Goal: Transaction & Acquisition: Purchase product/service

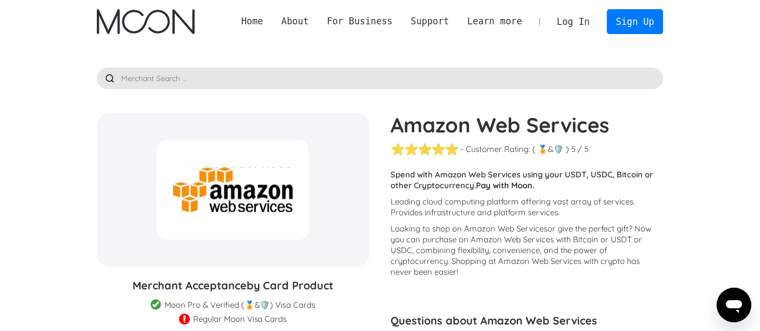
scroll to position [180, 0]
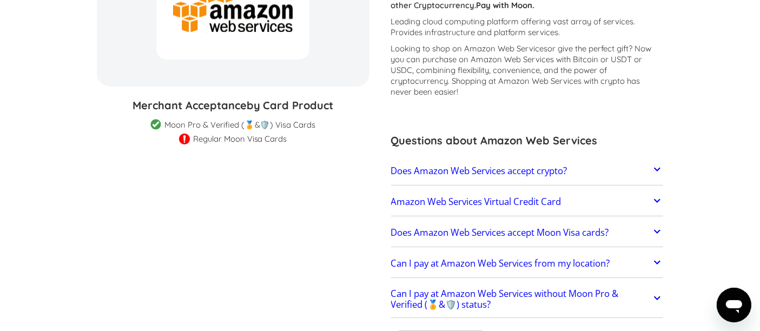
click at [433, 169] on h2 "Does Amazon Web Services accept crypto?" at bounding box center [479, 171] width 176 height 11
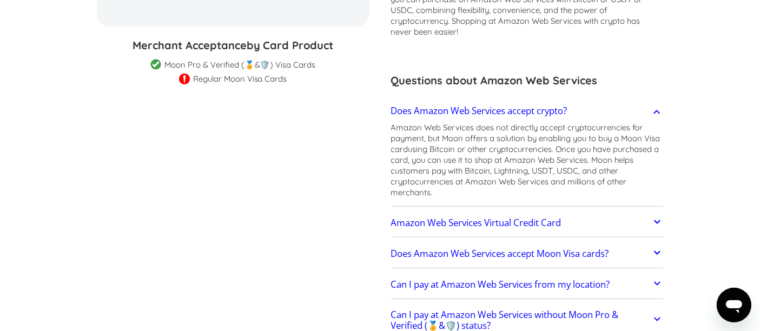
scroll to position [300, 0]
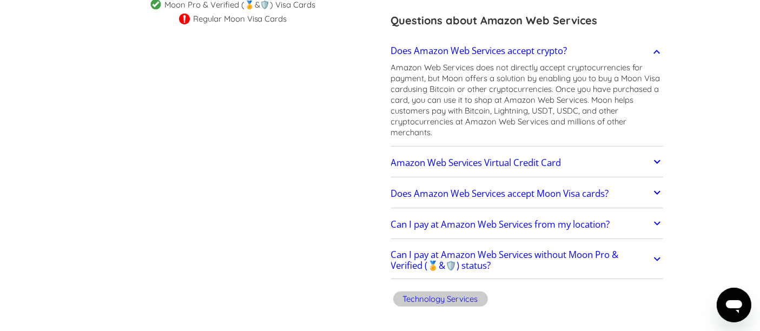
click at [433, 169] on link "Amazon Web Services Virtual Credit Card" at bounding box center [527, 163] width 273 height 23
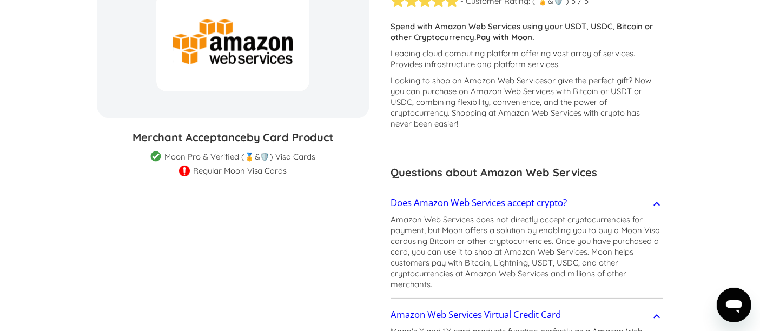
scroll to position [0, 0]
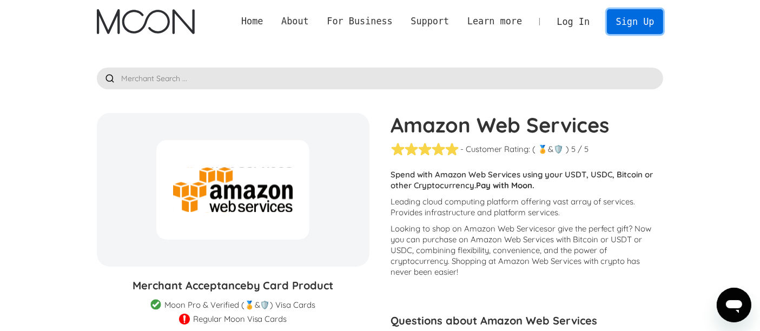
click at [622, 20] on link "Sign Up" at bounding box center [635, 21] width 56 height 24
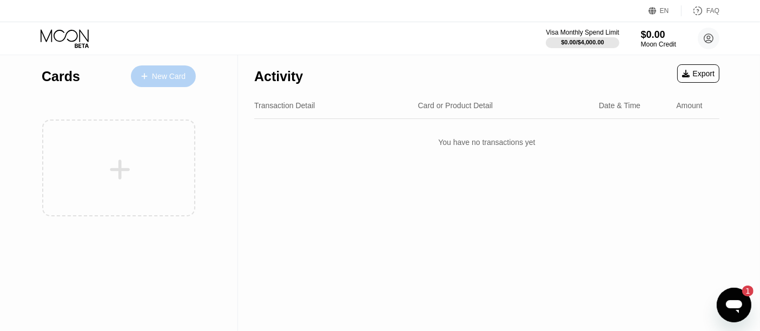
click at [161, 69] on div "New Card" at bounding box center [163, 76] width 65 height 22
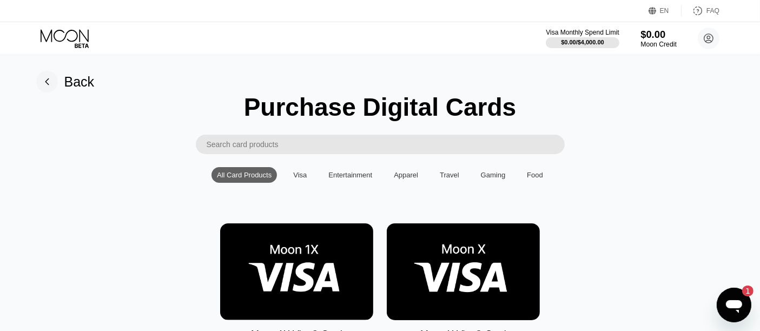
click at [718, 37] on circle at bounding box center [709, 39] width 22 height 22
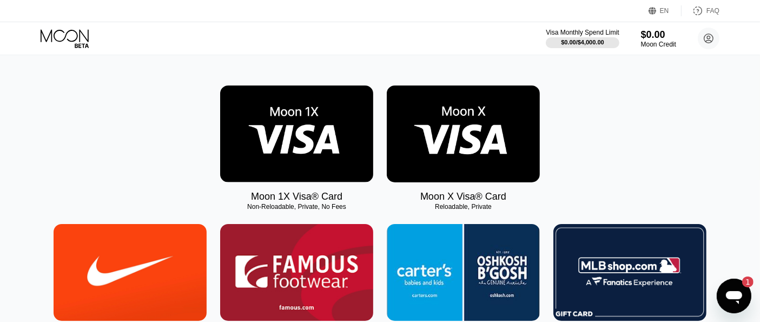
scroll to position [180, 0]
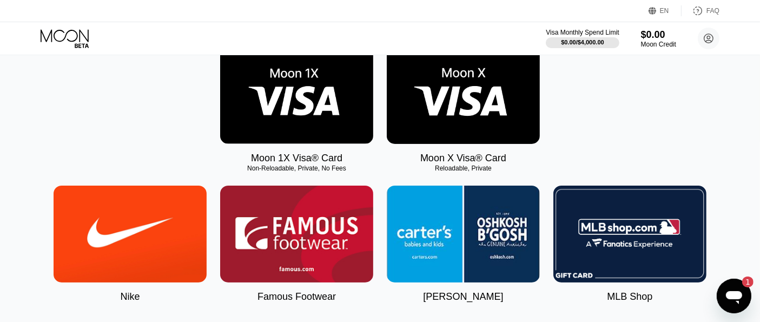
click at [281, 125] on img at bounding box center [296, 95] width 153 height 97
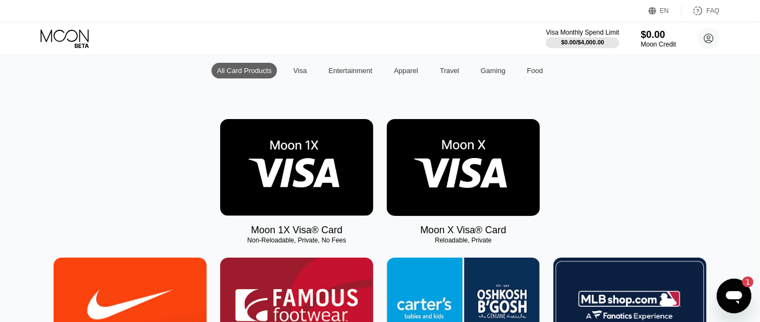
scroll to position [120, 0]
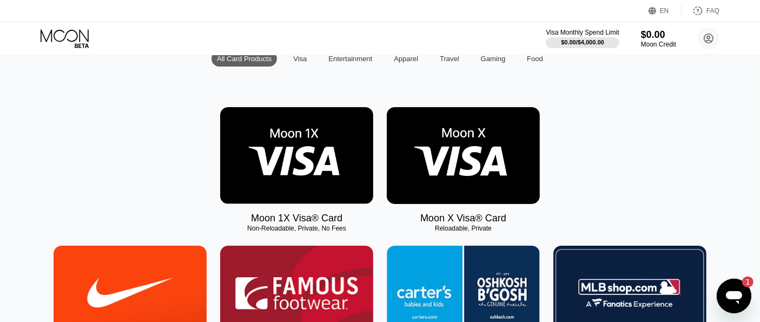
click at [268, 186] on img at bounding box center [296, 155] width 153 height 97
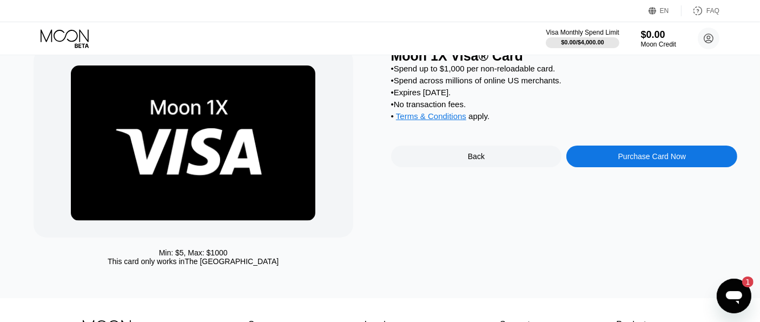
scroll to position [60, 0]
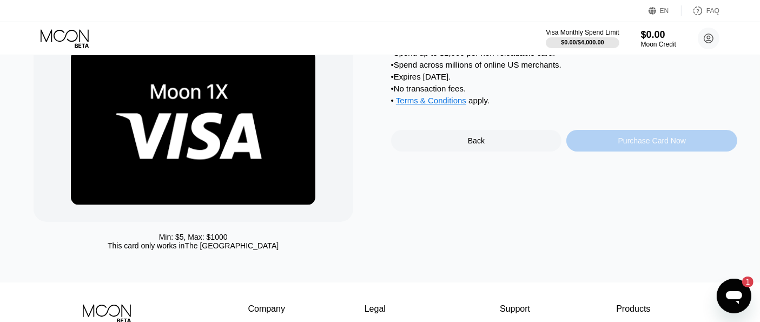
click at [617, 150] on div "Purchase Card Now" at bounding box center [652, 141] width 171 height 22
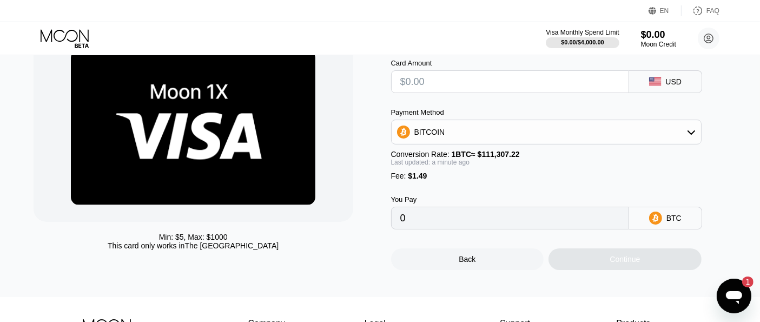
click at [466, 86] on input "text" at bounding box center [511, 82] width 220 height 22
type input "$1"
type input "0.00002238"
type input "$100"
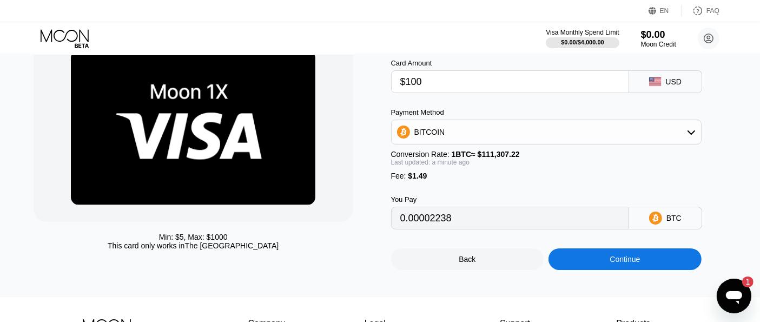
type input "0.00091181"
type input "$100"
click at [532, 130] on div "BITCOIN" at bounding box center [547, 132] width 310 height 22
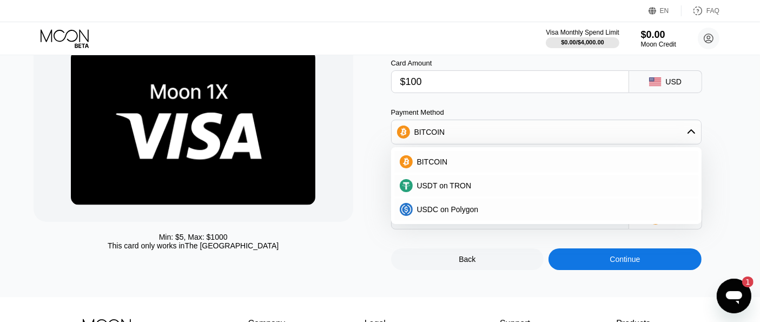
click at [532, 130] on div "BITCOIN" at bounding box center [547, 132] width 310 height 22
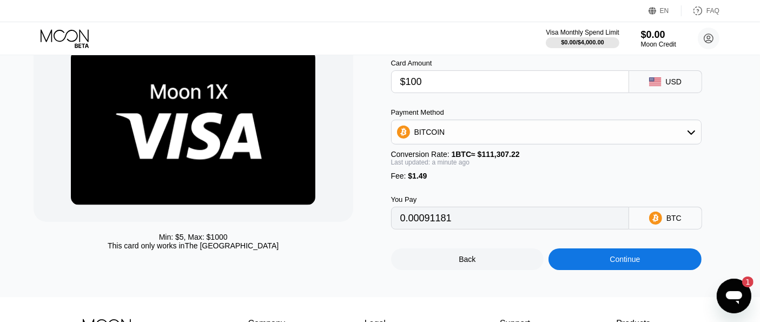
click at [598, 267] on div "Continue" at bounding box center [625, 259] width 153 height 22
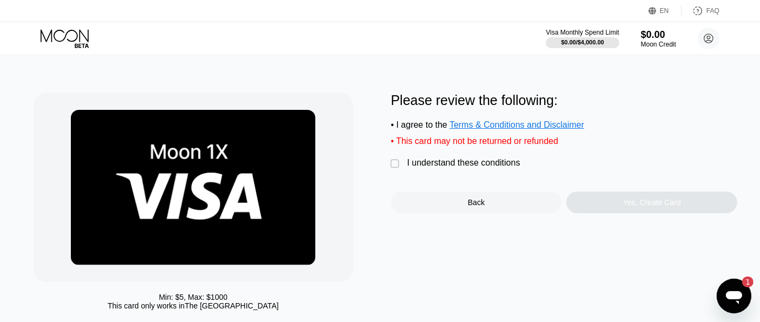
click at [397, 167] on div "" at bounding box center [396, 164] width 11 height 11
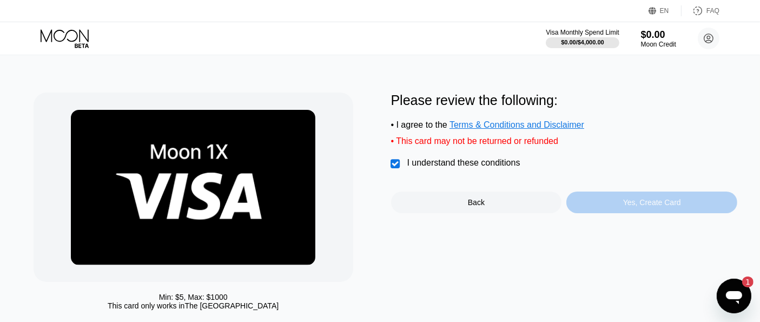
click at [632, 207] on div "Yes, Create Card" at bounding box center [653, 202] width 58 height 9
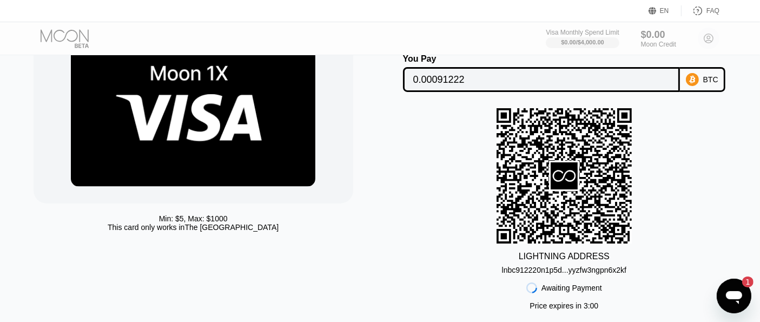
scroll to position [60, 0]
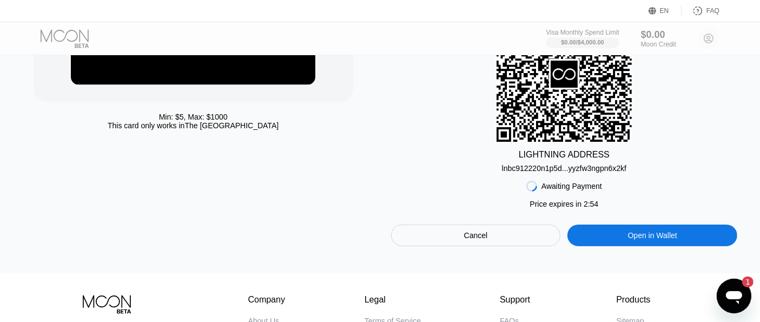
click at [614, 238] on div "Open in Wallet" at bounding box center [653, 236] width 170 height 22
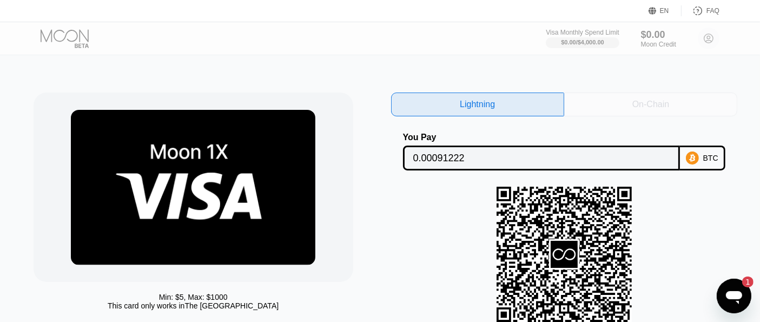
click at [637, 105] on div "On-Chain" at bounding box center [651, 104] width 37 height 11
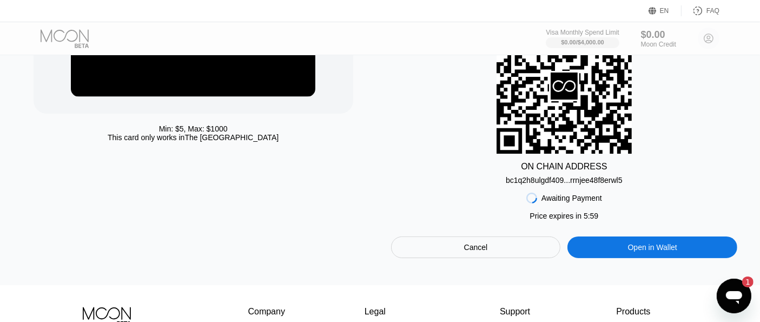
scroll to position [180, 0]
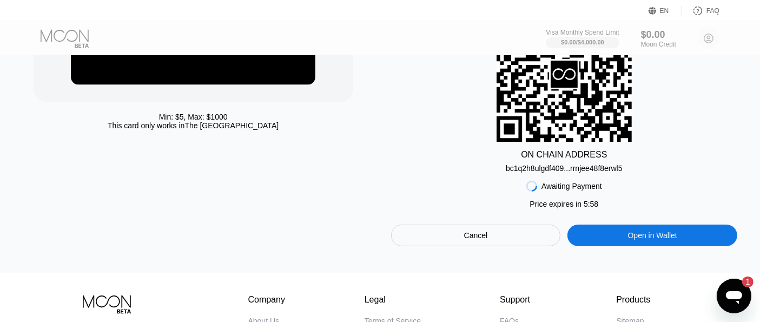
click at [549, 173] on div "bc1q2h8ulgdf409...rrnjee48f8erwl5" at bounding box center [564, 168] width 117 height 9
click at [492, 242] on div "Cancel" at bounding box center [476, 236] width 170 height 22
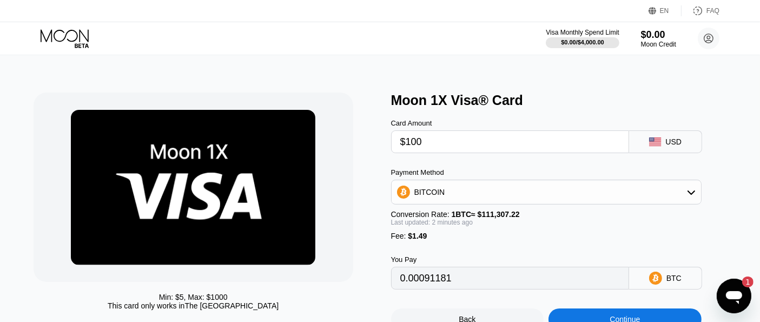
click at [603, 194] on div "BITCOIN" at bounding box center [547, 192] width 310 height 22
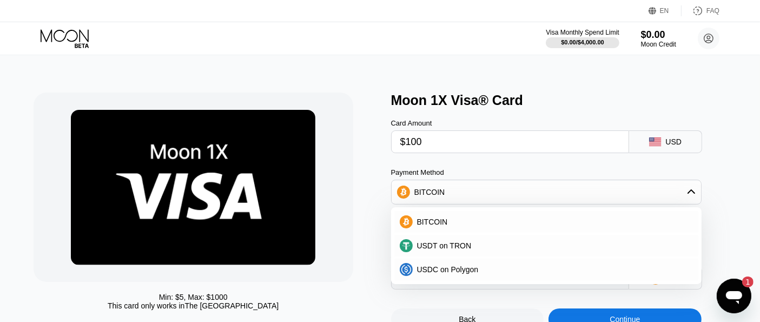
scroll to position [60, 0]
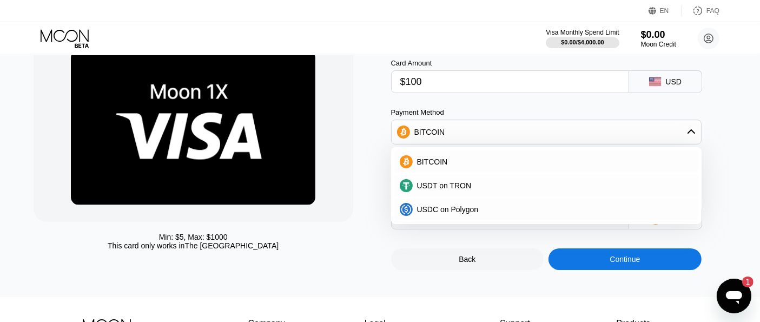
click at [376, 169] on div "Min: $ 5 , Max: $ 1000 This card only works in The United States" at bounding box center [207, 151] width 347 height 238
click at [572, 101] on div "Card Amount $100 USD Payment Method BITCOIN BITCOIN USDT on TRON USDC on Polygo…" at bounding box center [564, 138] width 346 height 181
click at [461, 166] on div "BITCOIN" at bounding box center [553, 162] width 280 height 9
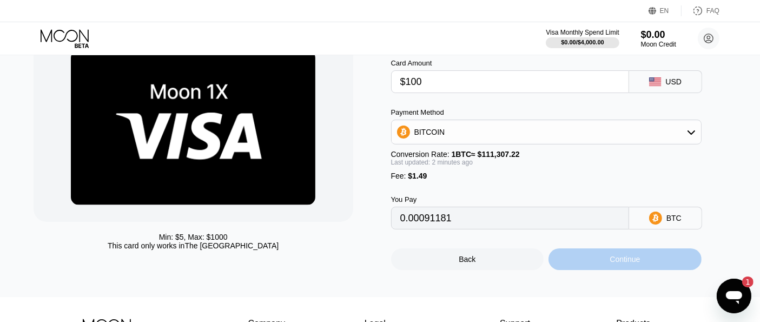
click at [619, 264] on div "Continue" at bounding box center [625, 259] width 30 height 9
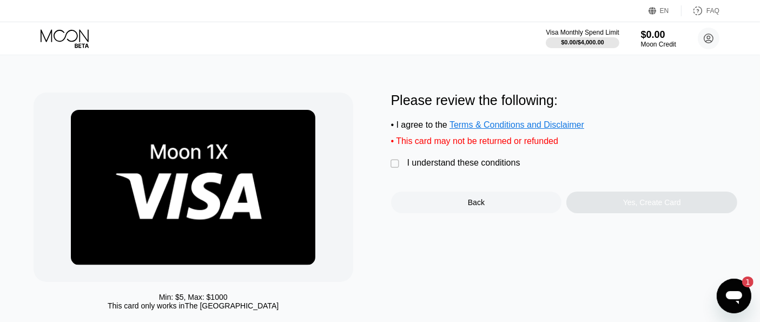
click at [412, 168] on div "I understand these conditions" at bounding box center [464, 163] width 113 height 10
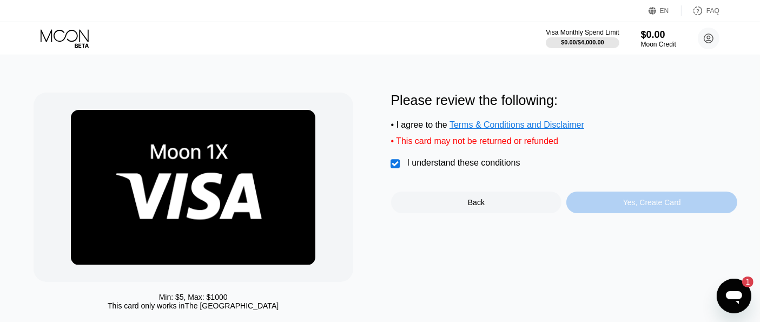
click at [649, 203] on div "Yes, Create Card" at bounding box center [652, 203] width 171 height 22
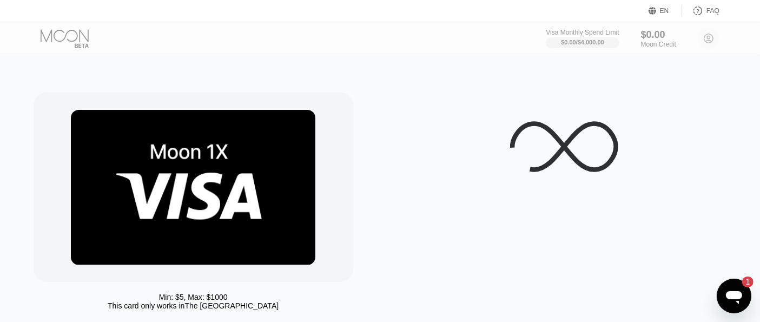
scroll to position [60, 0]
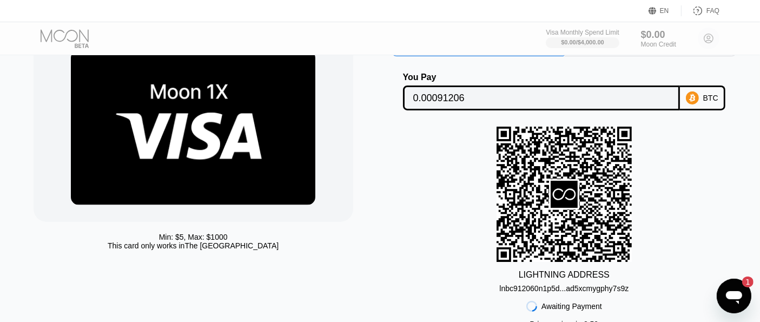
click at [522, 290] on div "lnbc912060n1p5d...ad5xcmygphy7s9z" at bounding box center [564, 288] width 129 height 9
click at [730, 177] on div "LIGHTNING ADDRESS lnbc912060n1p5d...ad5xcmygphy7s9z" at bounding box center [564, 210] width 347 height 166
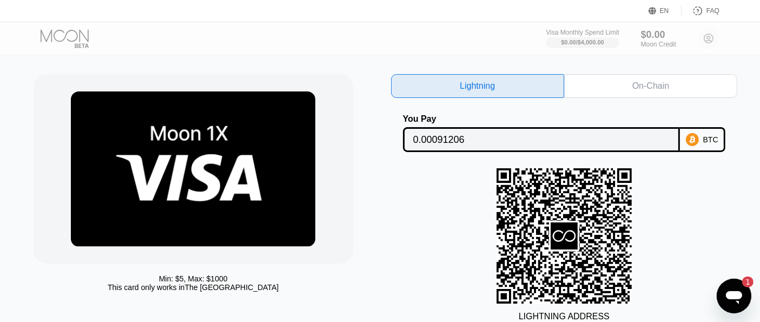
scroll to position [0, 0]
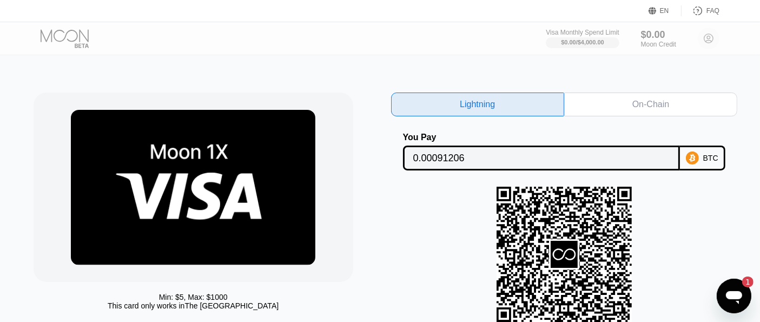
click at [638, 102] on div "On-Chain" at bounding box center [651, 104] width 37 height 11
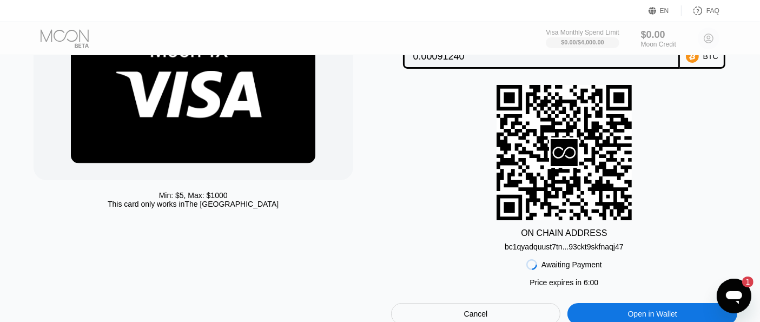
scroll to position [120, 0]
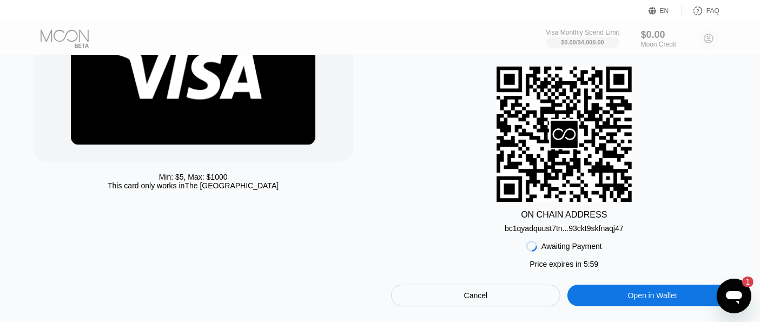
click at [535, 231] on div "bc1qyadquust7tn...93ckt9skfnaqj47" at bounding box center [564, 228] width 119 height 9
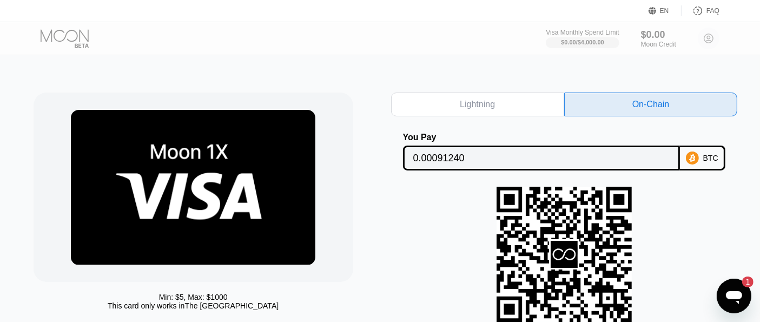
click at [467, 160] on input "0.00091240" at bounding box center [542, 158] width 257 height 22
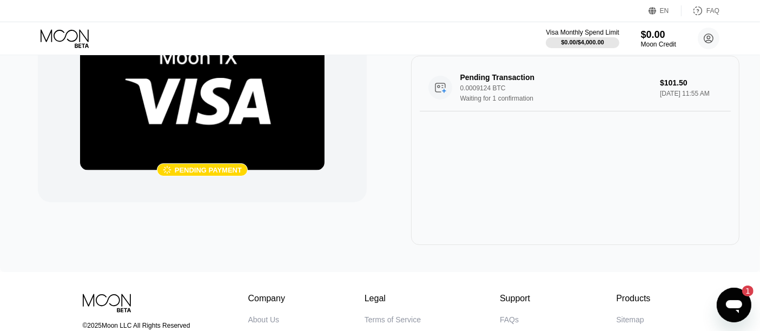
scroll to position [60, 0]
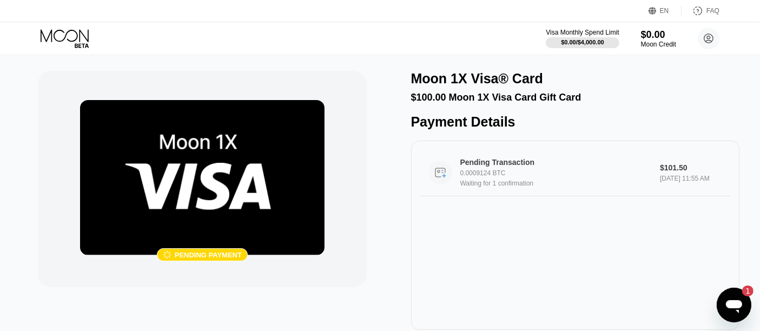
click at [594, 187] on div "Waiting for 1 confirmation" at bounding box center [561, 184] width 201 height 8
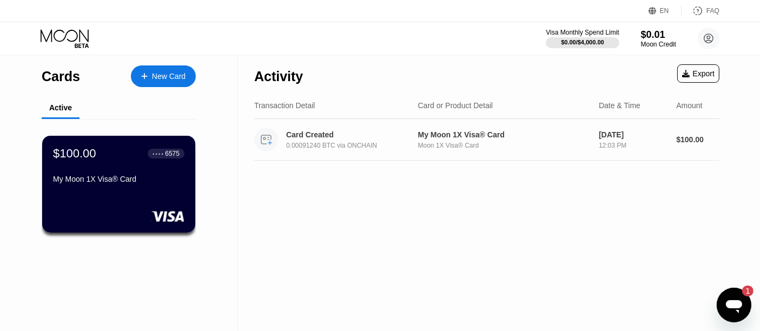
click at [509, 143] on div "Moon 1X Visa® Card" at bounding box center [504, 146] width 172 height 8
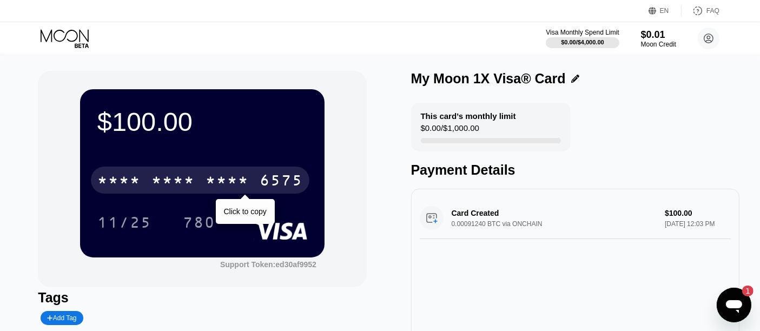
click at [210, 182] on div "* * * *" at bounding box center [227, 181] width 43 height 17
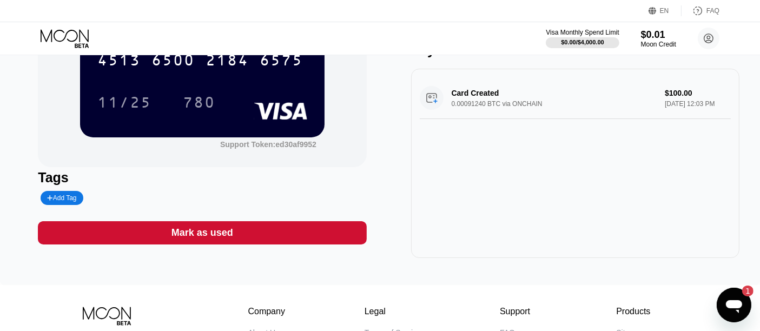
scroll to position [60, 0]
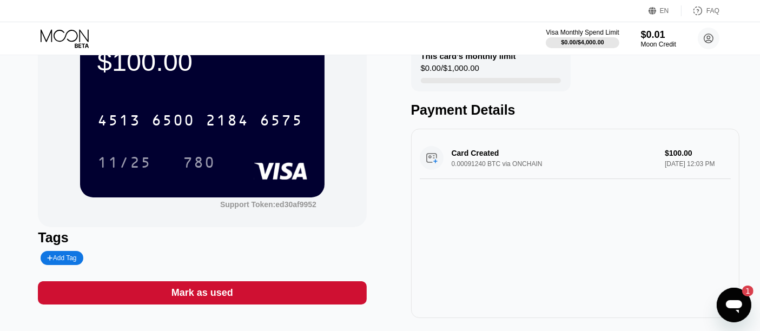
click at [280, 237] on div "Tags" at bounding box center [202, 238] width 329 height 16
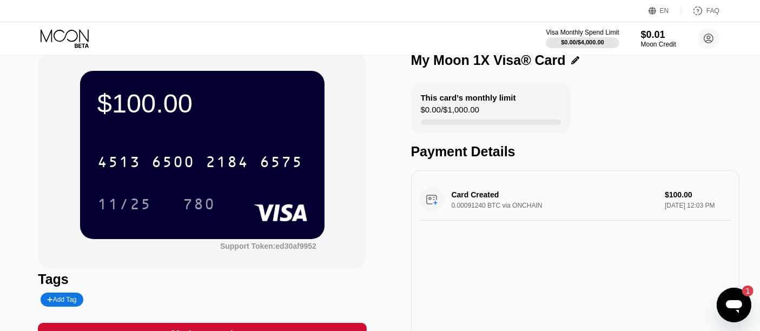
scroll to position [0, 0]
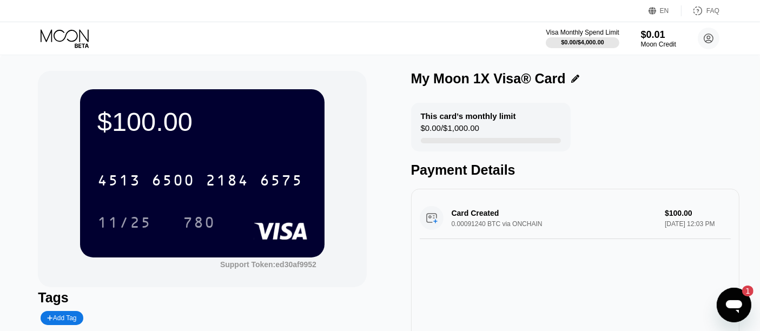
click at [724, 302] on icon "Apri finestra di messaggistica, 1 messaggio non letto" at bounding box center [733, 304] width 19 height 19
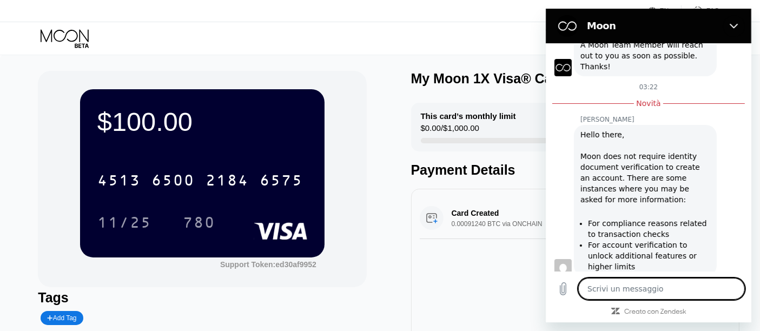
scroll to position [192, 0]
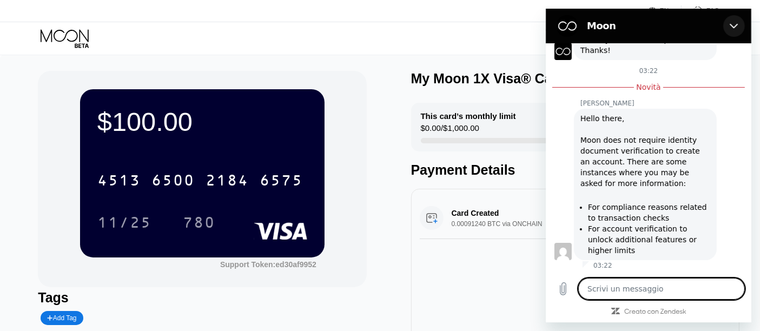
click at [737, 23] on icon "Chiudi" at bounding box center [734, 26] width 9 height 9
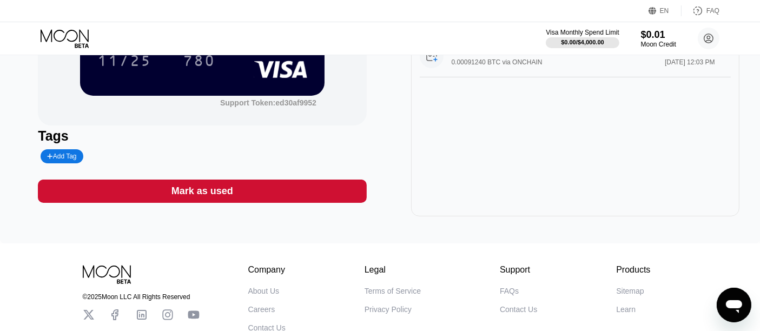
scroll to position [242, 0]
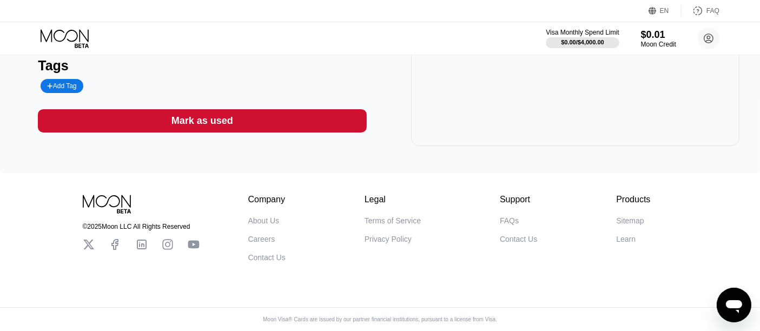
drag, startPoint x: 504, startPoint y: 221, endPoint x: 487, endPoint y: 184, distance: 40.4
click at [487, 184] on div "© 2025 Moon LLC All Rights Reserved Company About Us Careers Contact Us Legal T…" at bounding box center [381, 217] width 650 height 89
click at [510, 219] on div "FAQs" at bounding box center [509, 221] width 19 height 9
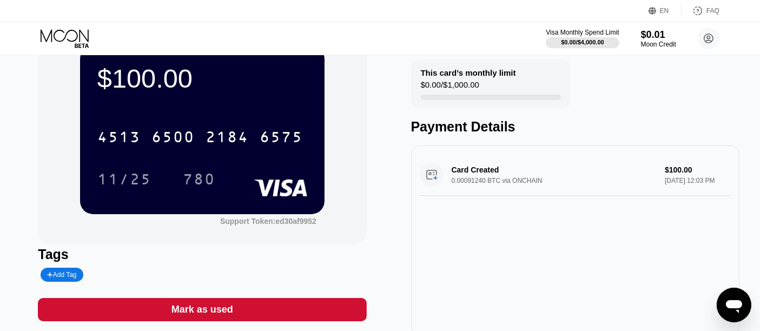
scroll to position [0, 0]
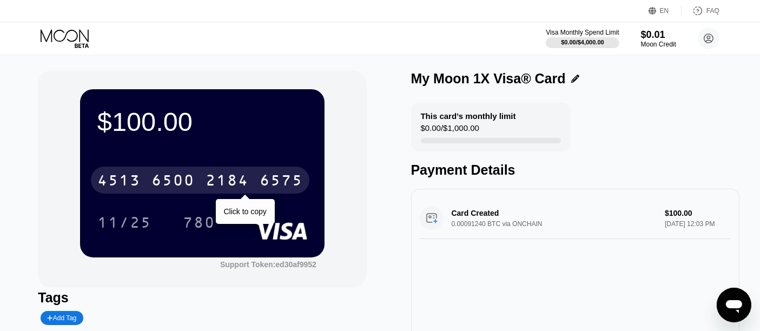
click at [172, 180] on div "6500" at bounding box center [173, 181] width 43 height 17
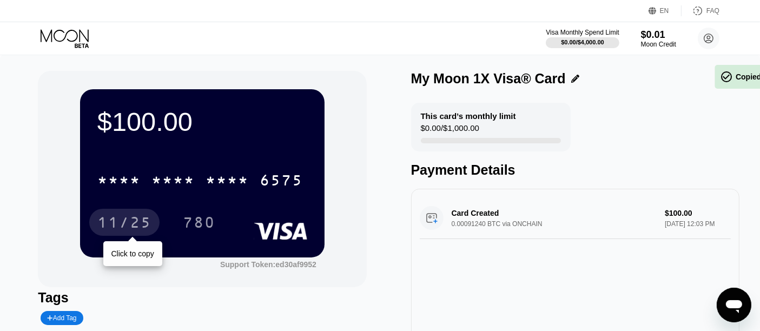
click at [150, 229] on div "11/25" at bounding box center [124, 223] width 54 height 17
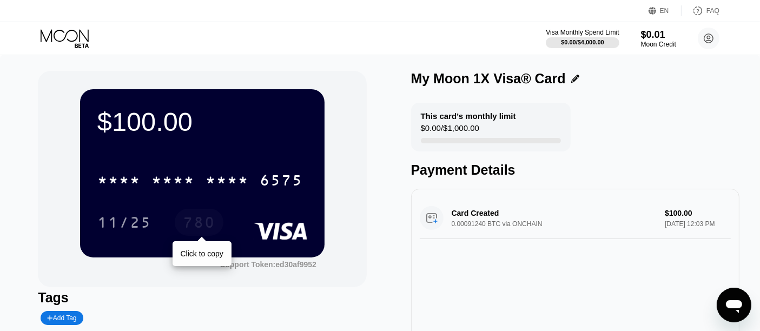
click at [204, 228] on div "780" at bounding box center [199, 223] width 32 height 17
click at [730, 297] on icon "Apri finestra di messaggistica" at bounding box center [733, 304] width 19 height 19
type textarea "x"
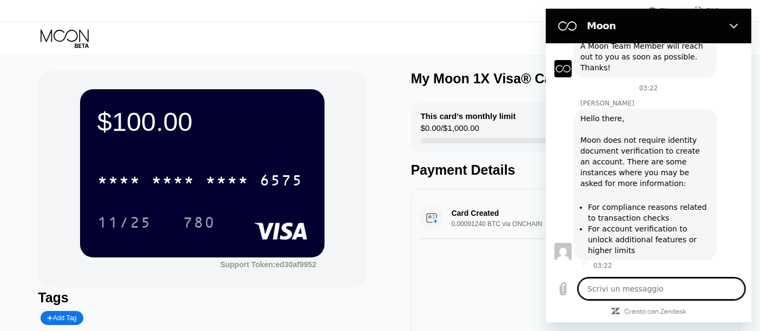
click at [644, 292] on textarea at bounding box center [661, 289] width 167 height 22
type textarea "h"
type textarea "x"
type textarea "he"
type textarea "x"
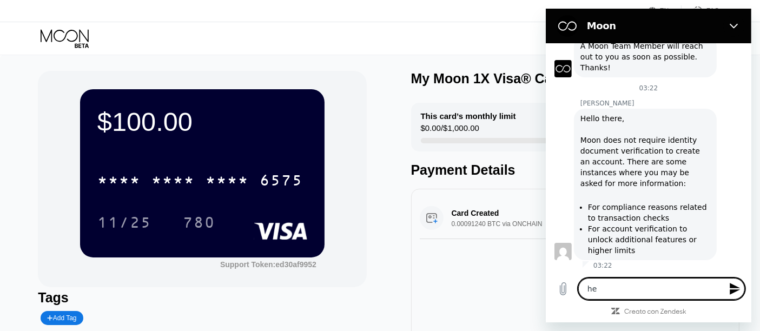
type textarea "hel"
type textarea "x"
type textarea "hell"
type textarea "x"
type textarea "helll"
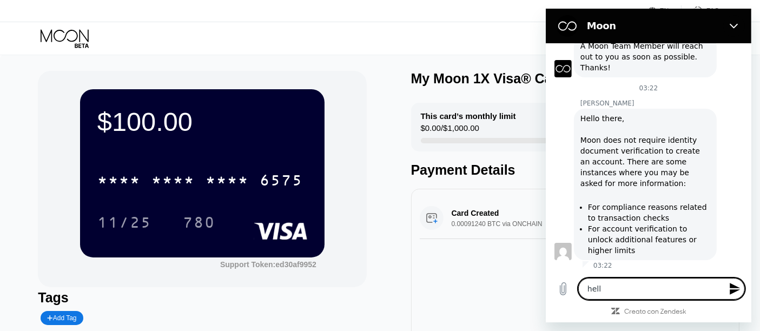
type textarea "x"
type textarea "hell"
type textarea "x"
type textarea "hello"
type textarea "x"
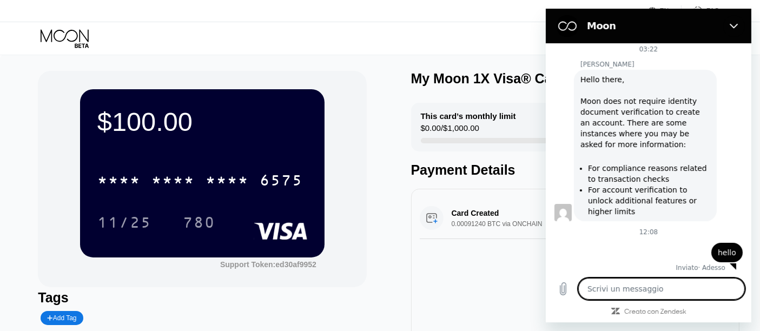
scroll to position [216, 0]
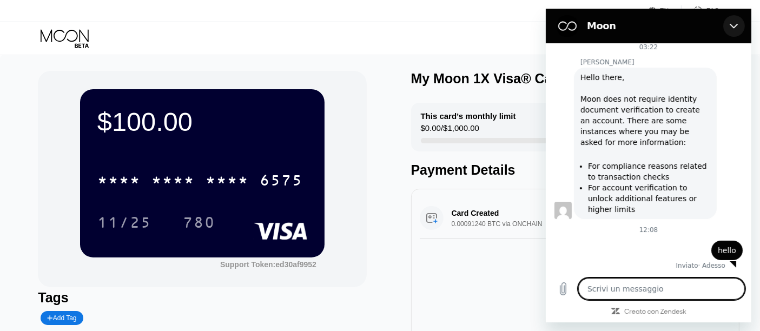
click at [739, 25] on button "Chiudi" at bounding box center [734, 26] width 22 height 22
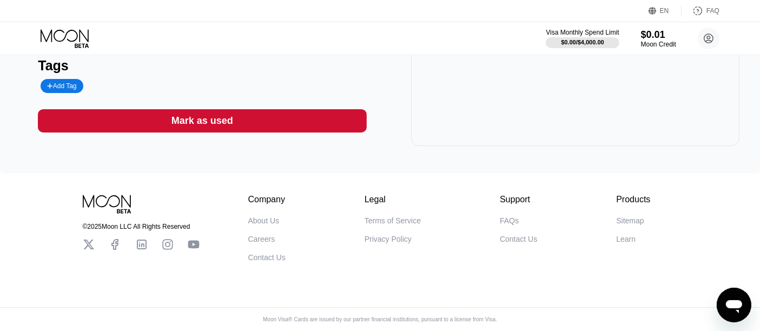
scroll to position [0, 0]
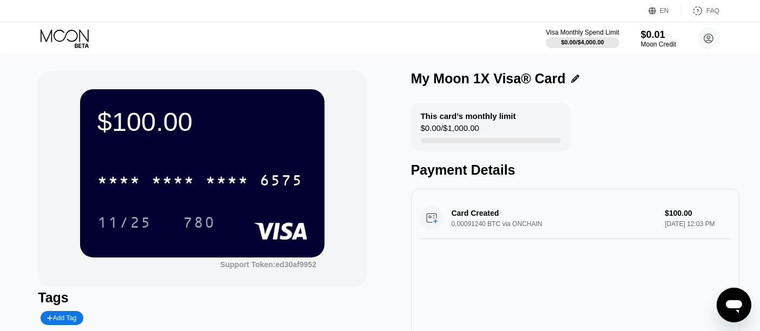
drag, startPoint x: 63, startPoint y: 38, endPoint x: 554, endPoint y: 57, distance: 491.3
click at [554, 57] on div "$100.00 * * * * * * * * * * * * 6575 11/25 780 Support Token: ed30af9952 Tags A…" at bounding box center [380, 230] width 760 height 351
click at [726, 305] on icon "Apri finestra di messaggistica" at bounding box center [734, 306] width 16 height 13
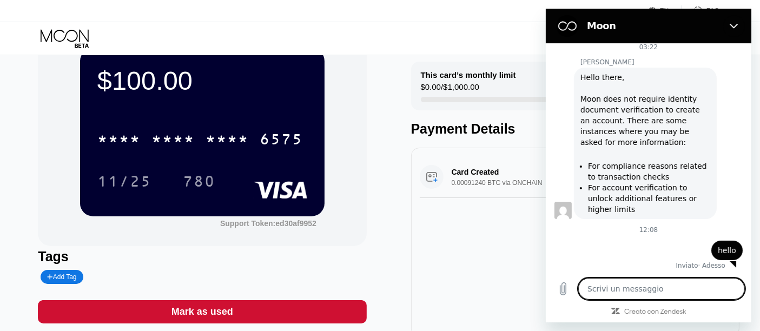
scroll to position [60, 0]
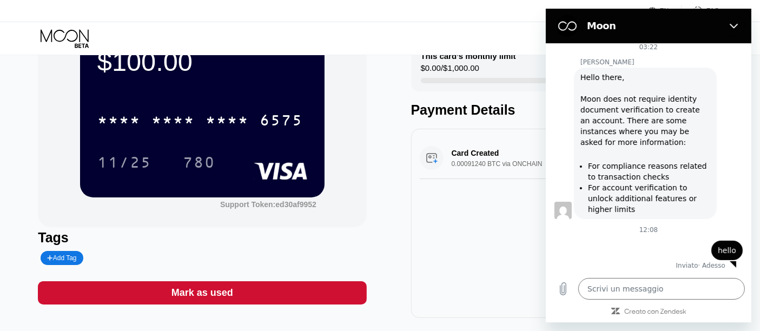
click at [465, 247] on div "Card Created 0.00091240 BTC via ONCHAIN $100.00 Sep 22, 2025 12:03 PM" at bounding box center [575, 223] width 329 height 189
drag, startPoint x: 732, startPoint y: 26, endPoint x: 1278, endPoint y: 36, distance: 546.8
click at [732, 26] on icon "Chiudi" at bounding box center [734, 26] width 8 height 5
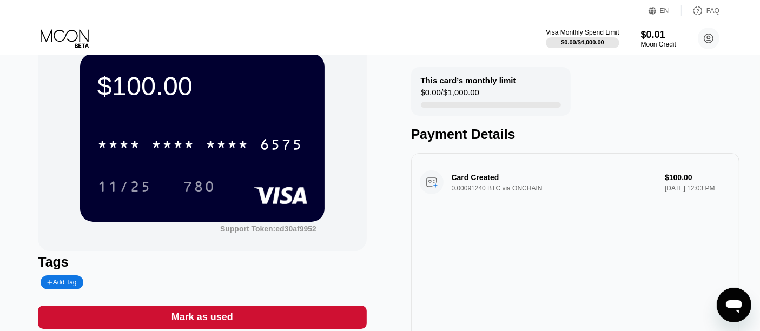
scroll to position [0, 0]
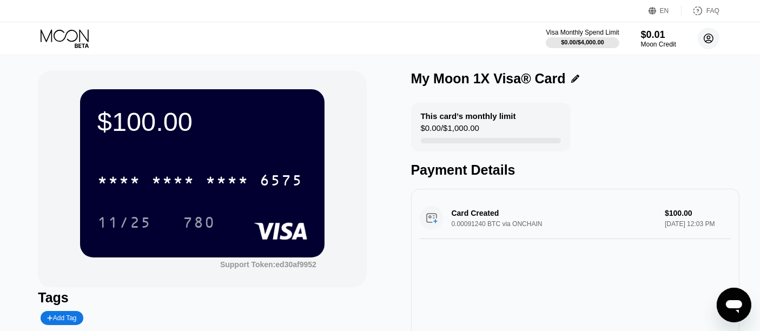
click at [713, 37] on icon at bounding box center [709, 38] width 9 height 9
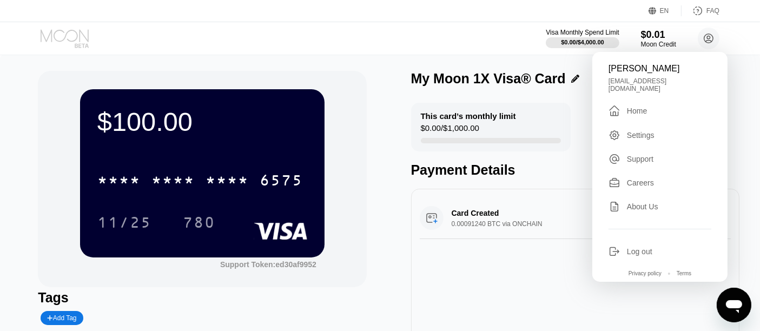
click at [86, 38] on icon at bounding box center [65, 35] width 48 height 12
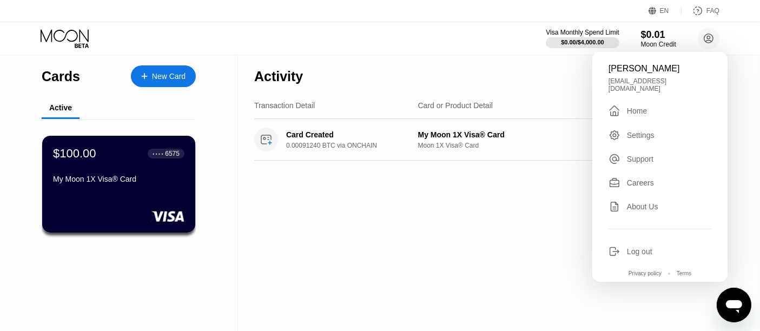
click at [746, 304] on div "Apri finestra di messaggistica" at bounding box center [734, 304] width 32 height 32
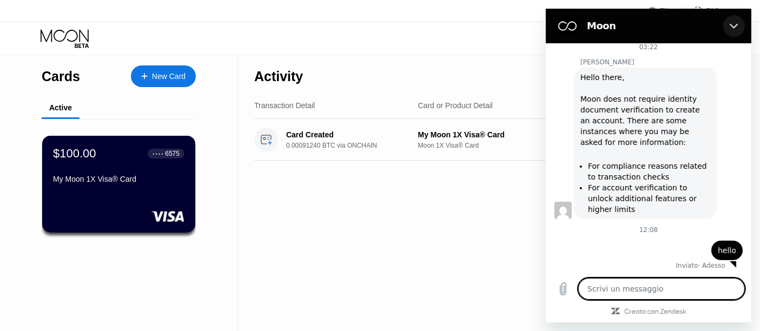
click at [736, 25] on icon "Chiudi" at bounding box center [734, 26] width 8 height 5
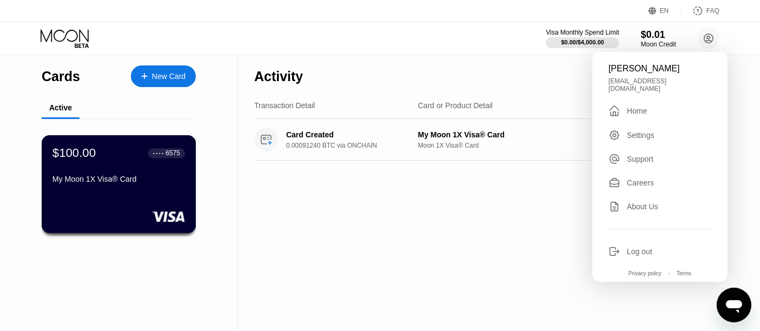
click at [133, 200] on div "$100.00 ● ● ● ● 6575 My Moon 1X Visa® Card" at bounding box center [119, 184] width 155 height 98
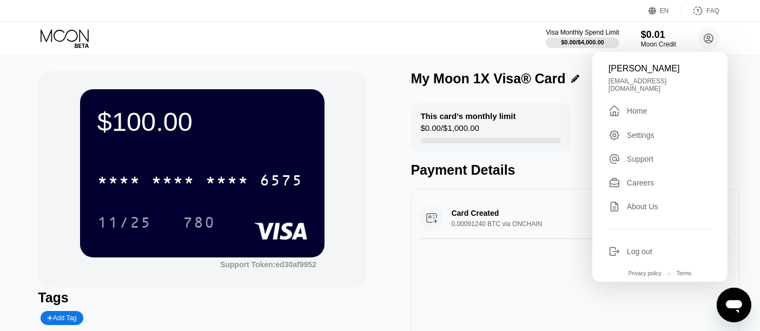
click at [733, 295] on icon "Apri finestra di messaggistica" at bounding box center [733, 304] width 19 height 19
type textarea "x"
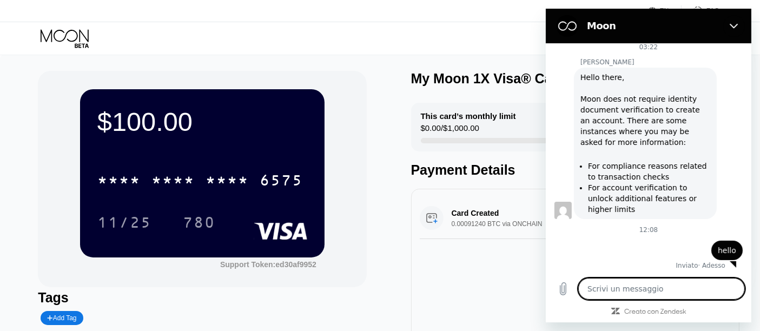
click at [668, 299] on textarea at bounding box center [661, 289] width 167 height 22
type textarea "h"
type textarea "x"
type textarea "ho"
type textarea "x"
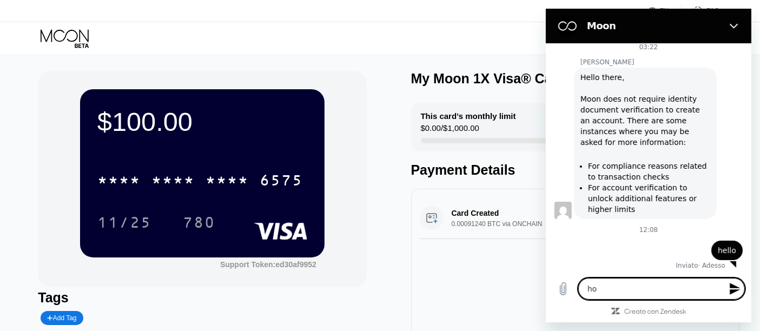
type textarea "how"
type textarea "x"
type textarea "how"
type textarea "x"
type textarea "how c"
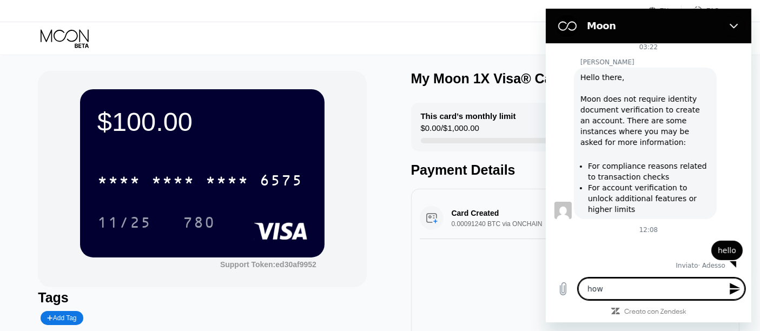
type textarea "x"
type textarea "how ca"
type textarea "x"
type textarea "how can"
type textarea "x"
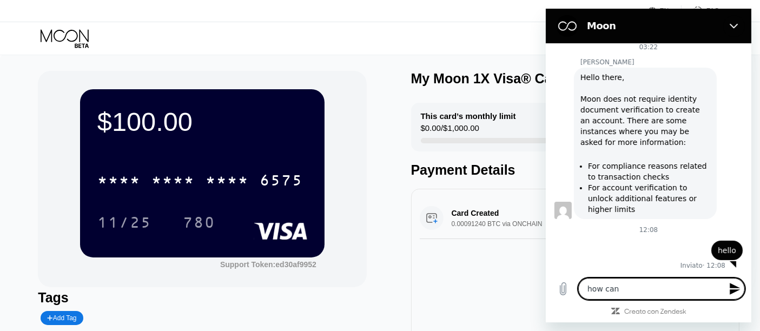
type textarea "how can"
type textarea "x"
type textarea "how can I"
type textarea "x"
type textarea "how can I"
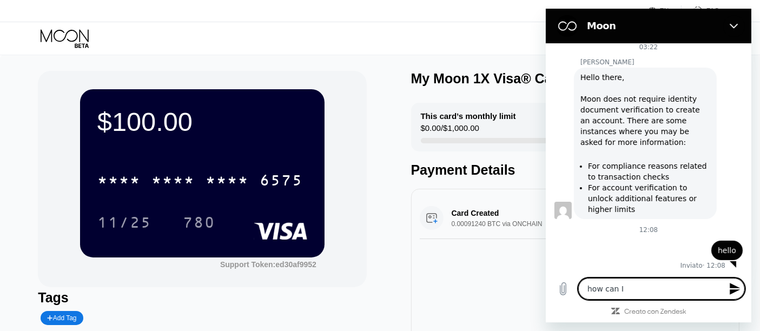
type textarea "x"
type textarea "how can I u"
type textarea "x"
type textarea "how can I us"
type textarea "x"
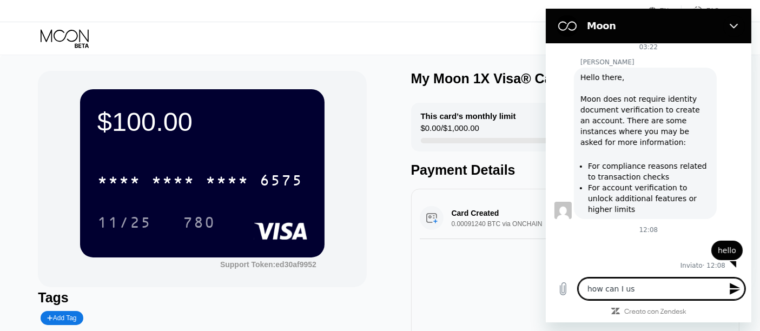
type textarea "how can I use"
type textarea "x"
type textarea "how can I use"
type textarea "x"
type textarea "how can I use"
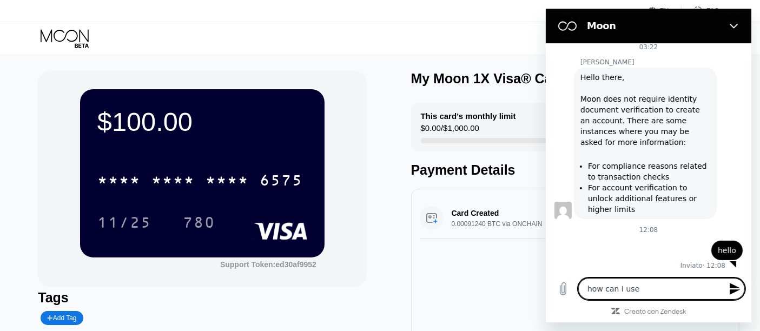
type textarea "x"
type textarea "how can I use"
type textarea "x"
type textarea "how can I use a"
type textarea "x"
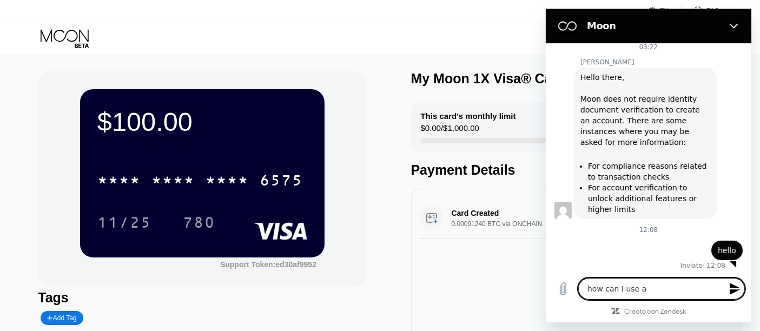
type textarea "how can I use a"
type textarea "x"
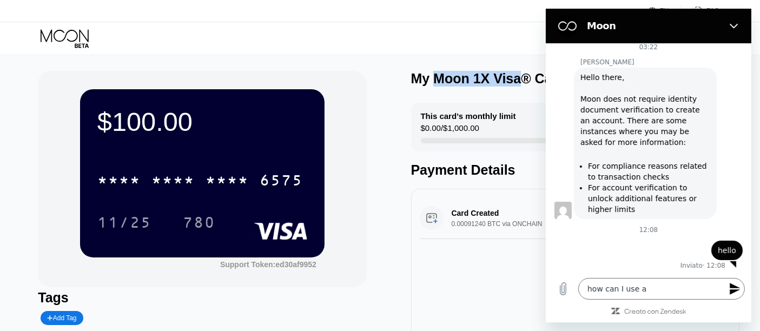
drag, startPoint x: 434, startPoint y: 77, endPoint x: 519, endPoint y: 75, distance: 84.5
click at [519, 75] on div "My Moon 1X Visa® Card" at bounding box center [488, 79] width 155 height 16
copy div "Moon 1X Visa"
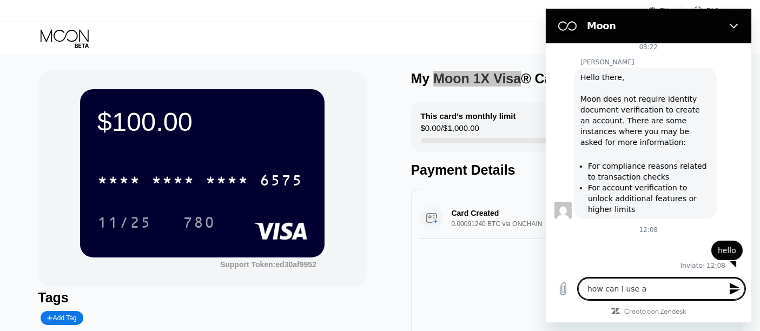
click at [672, 292] on textarea "how can I use a" at bounding box center [661, 289] width 167 height 22
paste textarea "Moon 1X Visa"
type textarea "how can I use a Moon 1X Visa"
type textarea "x"
type textarea "how can I use a Moon 1X Visa"
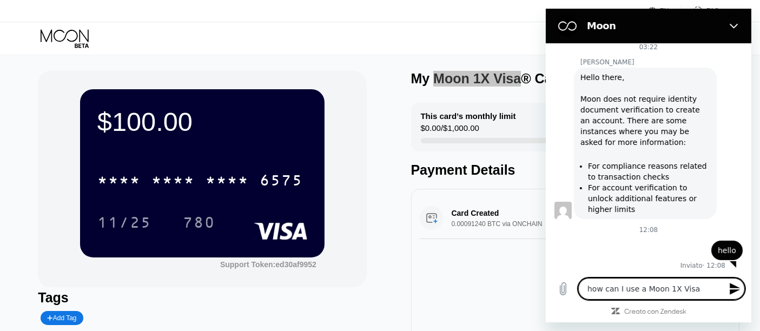
type textarea "x"
type textarea "how can I use a Moon 1X Visa s"
type textarea "x"
type textarea "how can I use a Moon 1X Visa si"
type textarea "x"
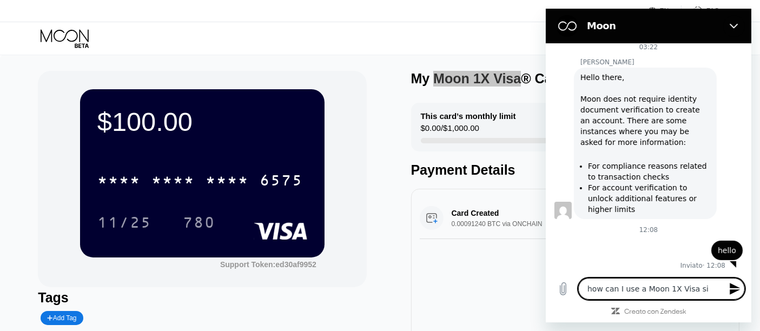
type textarea "how can I use a Moon 1X Visa sin"
type textarea "x"
type textarea "how can I use a Moon 1X Visa sinc"
type textarea "x"
type textarea "how can I use a Moon 1X Visa since"
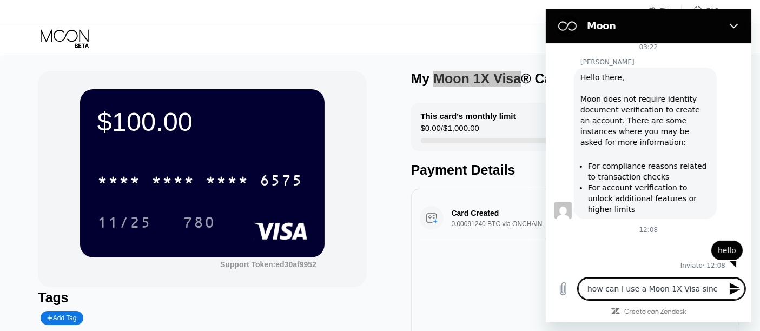
type textarea "x"
type textarea "how can I use a Moon 1X Visa since"
type textarea "x"
type textarea "how can I use a Moon 1X Visa since t"
type textarea "x"
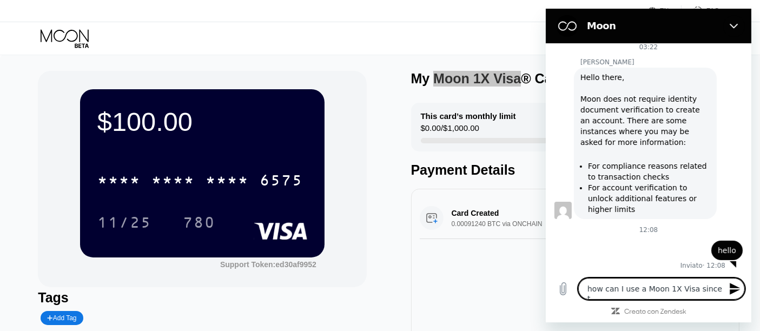
type textarea "how can I use a Moon 1X Visa since th"
type textarea "x"
type textarea "how can I use a Moon 1X Visa since the"
type textarea "x"
type textarea "how can I use a Moon 1X Visa since ther"
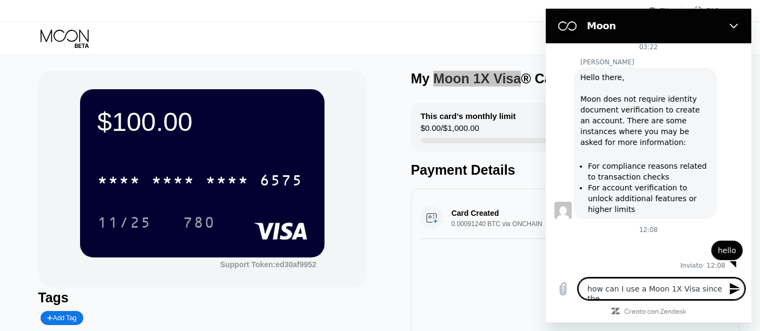
type textarea "x"
type textarea "how can I use a Moon 1X Visa since there"
type textarea "x"
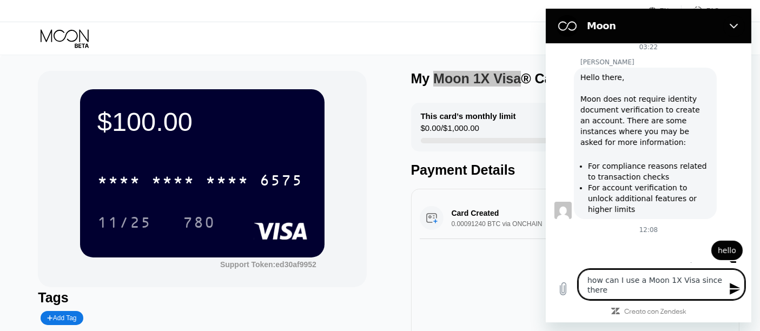
type textarea "how can I use a Moon 1X Visa since there"
type textarea "x"
type textarea "how can I use a Moon 1X Visa since there i"
type textarea "x"
type textarea "how can I use a Moon 1X Visa since there is"
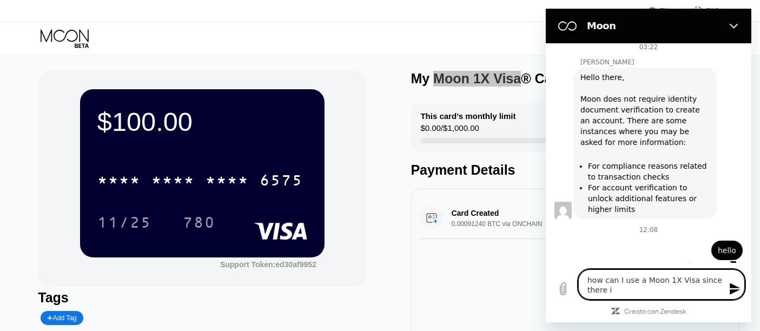
type textarea "x"
type textarea "how can I use a Moon 1X Visa since there is"
type textarea "x"
type textarea "how can I use a Moon 1X Visa since there is n"
type textarea "x"
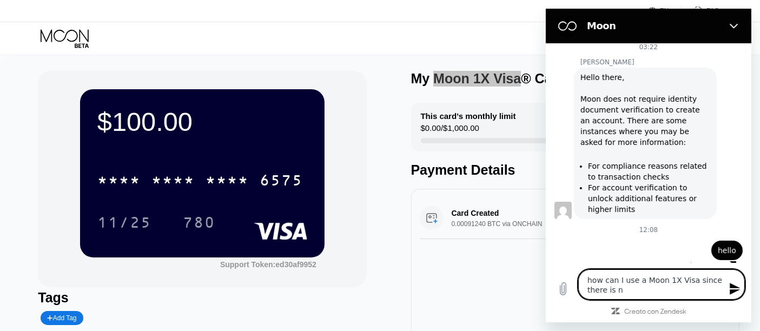
type textarea "how can I use a Moon 1X Visa since there is no"
type textarea "x"
type textarea "how can I use a Moon 1X Visa since there is no"
type textarea "x"
type textarea "how can I use a Moon 1X Visa since there is no n"
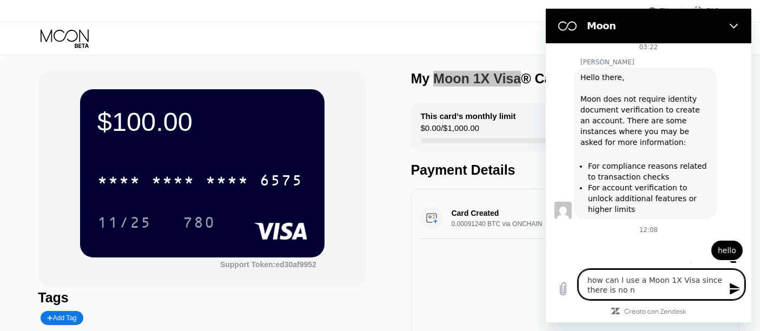
type textarea "x"
type textarea "how can I use a Moon 1X Visa since there is no na"
type textarea "x"
type textarea "how can I use a Moon 1X Visa since there is no nam"
type textarea "x"
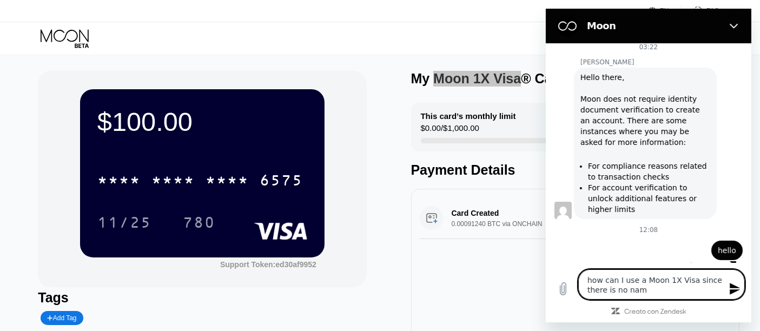
type textarea "how can I use a Moon 1X Visa since there is no name"
type textarea "x"
type textarea "how can I use a Moon 1X Visa since there is no name"
type textarea "x"
type textarea "how can I use a Moon 1X Visa since there is no name o"
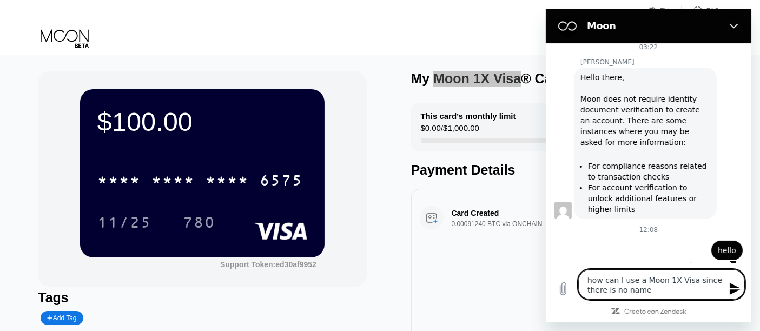
type textarea "x"
type textarea "how can I use a Moon 1X Visa since there is no name on"
type textarea "x"
type textarea "how can I use a Moon 1X Visa since there is no name on"
type textarea "x"
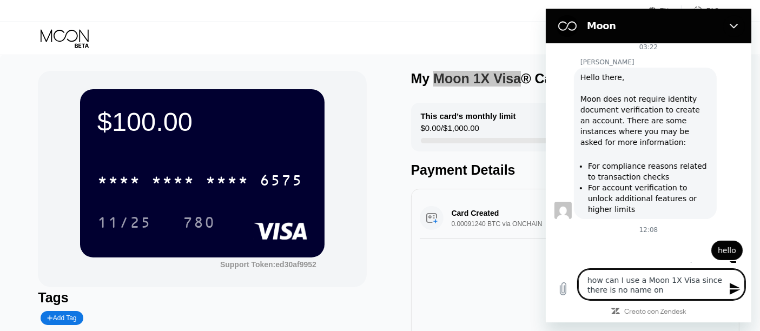
type textarea "how can I use a Moon 1X Visa since there is no name on i"
type textarea "x"
type textarea "how can I use a Moon 1X Visa since there is no name on it"
type textarea "x"
type textarea "how can I use a Moon 1X Visa since there is no name on it?"
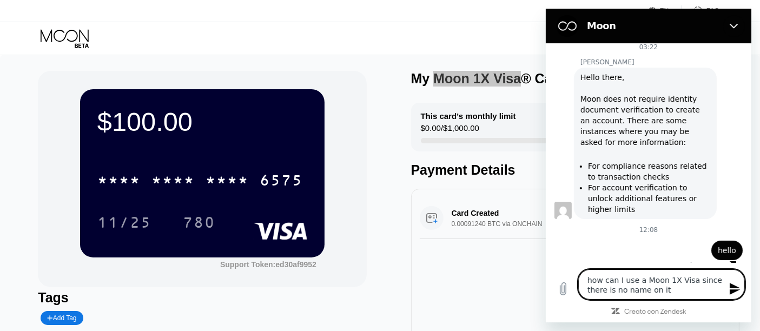
type textarea "x"
type textarea "how can I use a Moon 1X Visa since there is no name on it?"
type textarea "x"
type textarea "how can I use a Moon 1X Visa since there is no name on it? t"
type textarea "x"
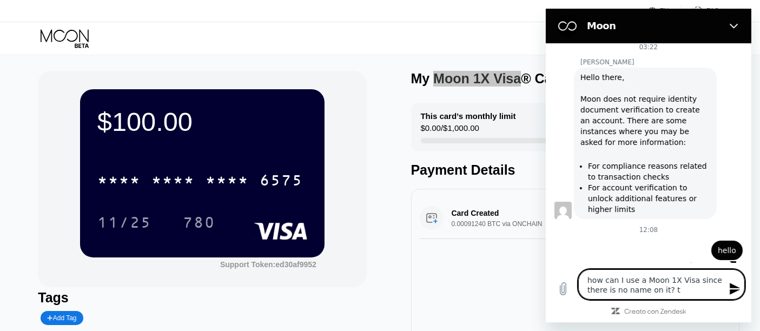
type textarea "how can I use a Moon 1X Visa since there is no name on it? th"
type textarea "x"
type textarea "how can I use a Moon 1X Visa since there is no name on it? the"
type textarea "x"
type textarea "how can I use a Moon 1X Visa since there is no name on it? the"
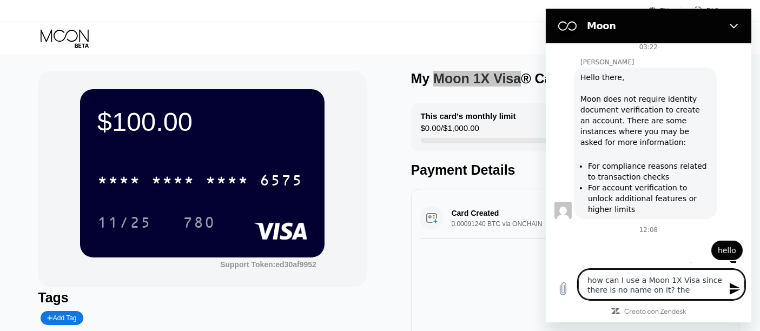
type textarea "x"
type textarea "how can I use a Moon 1X Visa since there is no name on it? the m"
type textarea "x"
type textarea "how can I use a Moon 1X Visa since there is no name on it? the ma"
type textarea "x"
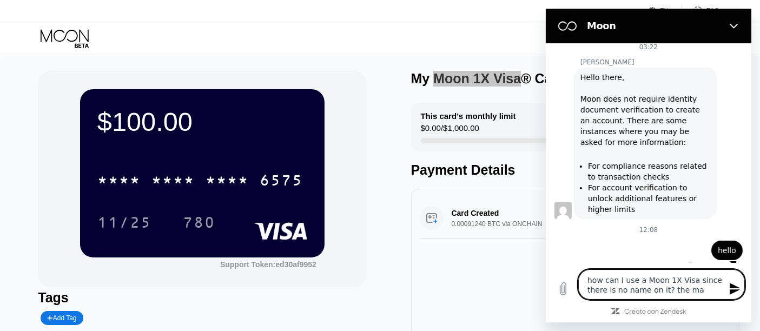
type textarea "how can I use a Moon 1X Visa since there is no name on it? the m"
type textarea "x"
type textarea "how can I use a Moon 1X Visa since there is no name on it? the mr"
type textarea "x"
type textarea "how can I use a Moon 1X Visa since there is no name on it? the m"
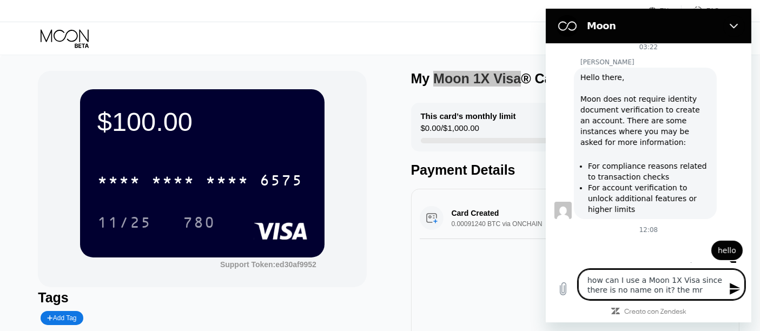
type textarea "x"
type textarea "how can I use a Moon 1X Visa since there is no name on it? the me"
type textarea "x"
type textarea "how can I use a Moon 1X Visa since there is no name on it? the mer"
type textarea "x"
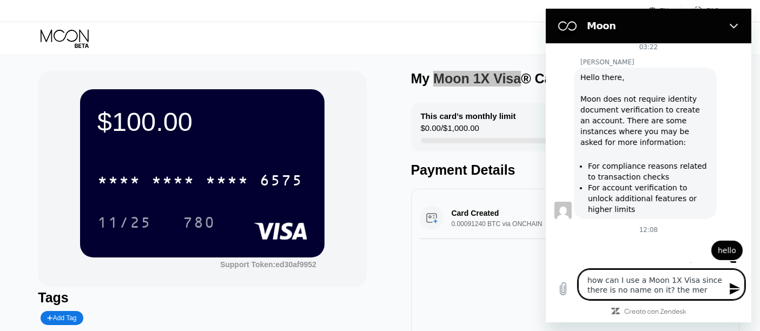
type textarea "how can I use a Moon 1X Visa since there is no name on it? the merc"
type textarea "x"
type textarea "how can I use a Moon 1X Visa since there is no name on it? the merch"
type textarea "x"
type textarea "how can I use a Moon 1X Visa since there is no name on it? the mercha"
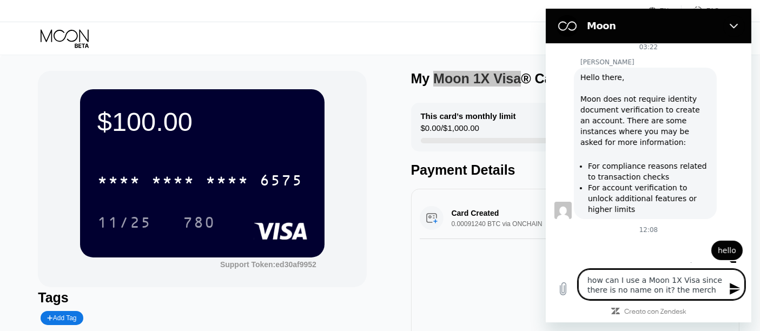
type textarea "x"
type textarea "how can I use a Moon 1X Visa since there is no name on it? the merchan"
type textarea "x"
type textarea "how can I use a Moon 1X Visa since there is no name on it? the merchant"
type textarea "x"
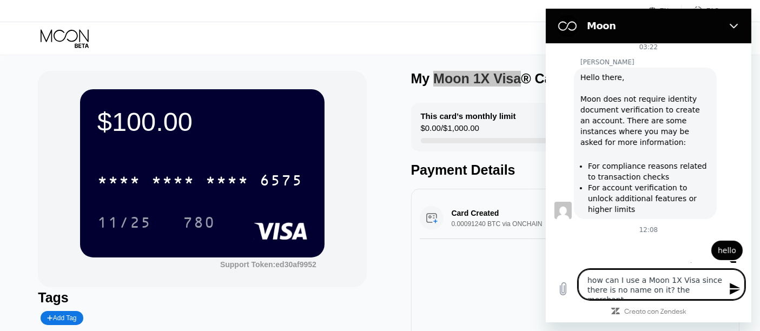
type textarea "how can I use a Moon 1X Visa since there is no name on it? the merchant"
type textarea "x"
type textarea "how can I use a Moon 1X Visa since there is no name on it? the merchant i"
type textarea "x"
type textarea "how can I use a Moon 1X Visa since there is no name on it? the merchant is"
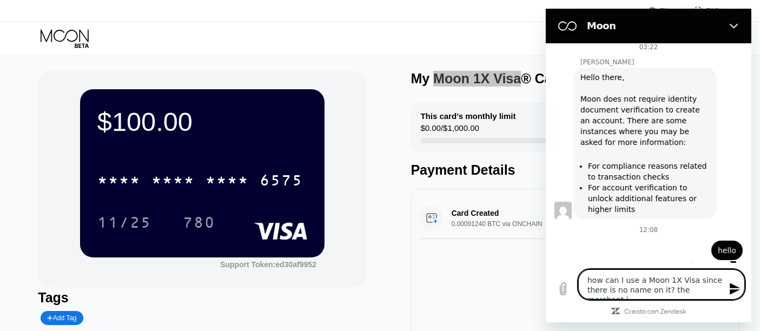
type textarea "x"
type textarea "how can I use a Moon 1X Visa since there is no name on it? the merchant is"
type textarea "x"
type textarea "how can I use a Moon 1X Visa since there is no name on it? the merchant is a"
type textarea "x"
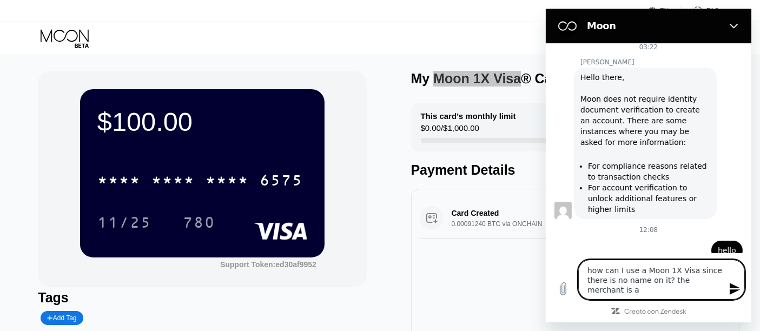
type textarea "how can I use a Moon 1X Visa since there is no name on it? the merchant is as"
type textarea "x"
type textarea "how can I use a Moon 1X Visa since there is no name on it? the merchant is ask"
type textarea "x"
type textarea "how can I use a Moon 1X Visa since there is no name on it? the merchant is aski"
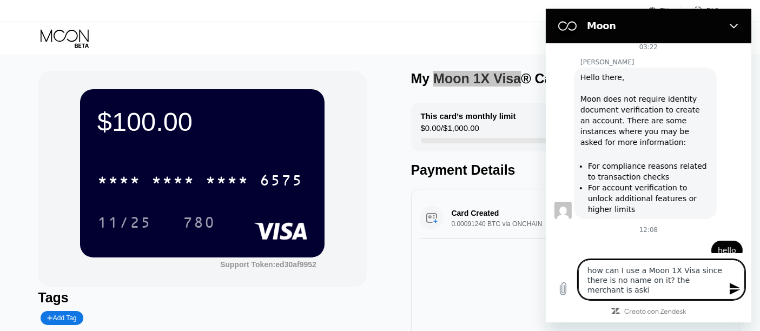
type textarea "x"
type textarea "how can I use a Moon 1X Visa since there is no name on it? the merchant is askin"
type textarea "x"
type textarea "how can I use a Moon 1X Visa since there is no name on it? the merchant is aski…"
type textarea "x"
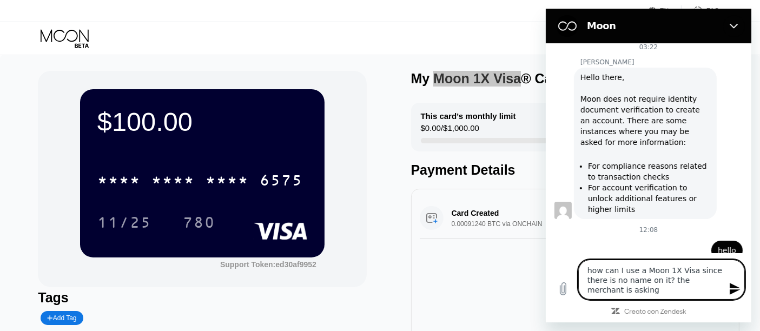
type textarea "how can I use a Moon 1X Visa since there is no name on it? the merchant is aski…"
type textarea "x"
type textarea "how can I use a Moon 1X Visa since there is no name on it? the merchant is aski…"
type textarea "x"
type textarea "how can I use a Moon 1X Visa since there is no name on it? the merchant is aski…"
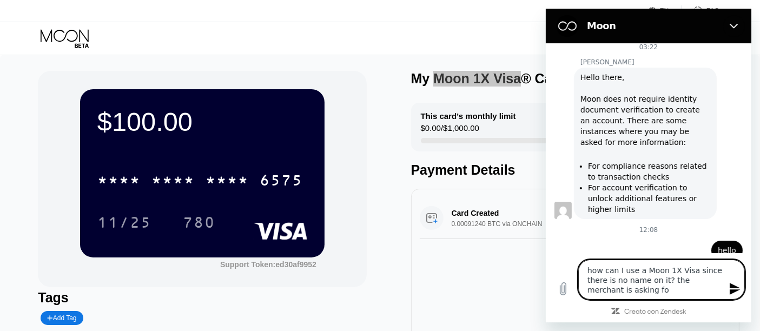
type textarea "x"
type textarea "how can I use a Moon 1X Visa since there is no name on it? the merchant is aski…"
type textarea "x"
type textarea "how can I use a Moon 1X Visa since there is no name on it? the merchant is aski…"
type textarea "x"
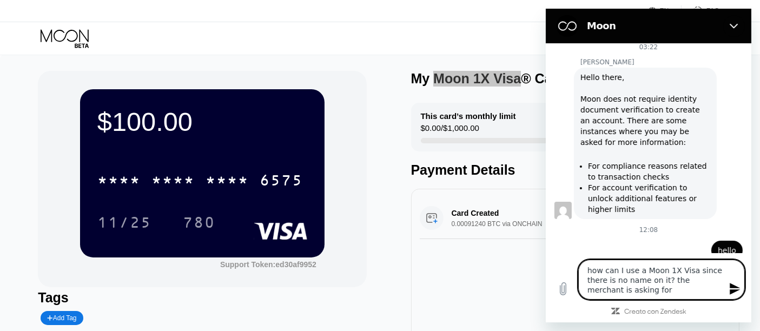
type textarea "how can I use a Moon 1X Visa since there is no name on it? the merchant is aski…"
type textarea "x"
type textarea "how can I use a Moon 1X Visa since there is no name on it? the merchant is aski…"
type textarea "x"
type textarea "how can I use a Moon 1X Visa since there is no name on it? the merchant is aski…"
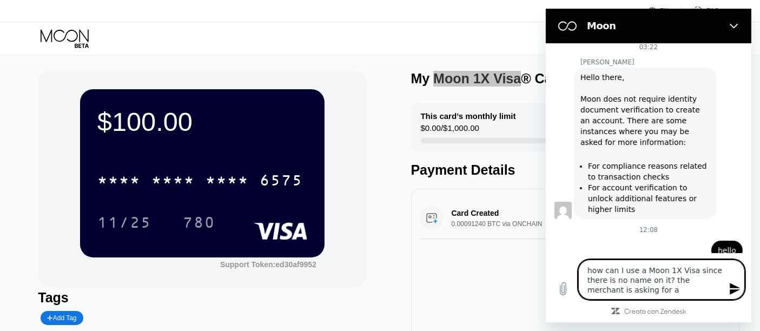
type textarea "x"
type textarea "how can I use a Moon 1X Visa since there is no name on it? the merchant is aski…"
type textarea "x"
type textarea "how can I use a Moon 1X Visa since there is no name on it? the merchant is aski…"
type textarea "x"
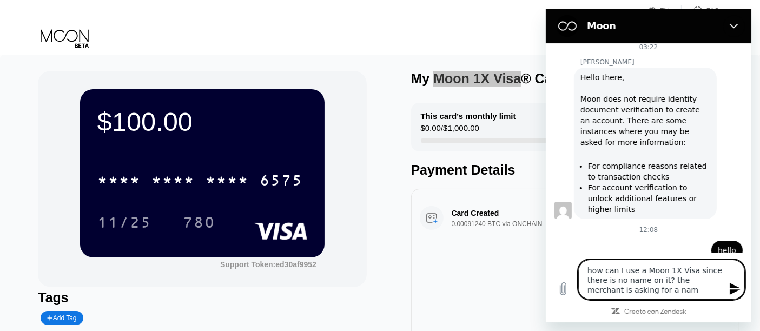
type textarea "how can I use a Moon 1X Visa since there is no name on it? the merchant is aski…"
type textarea "x"
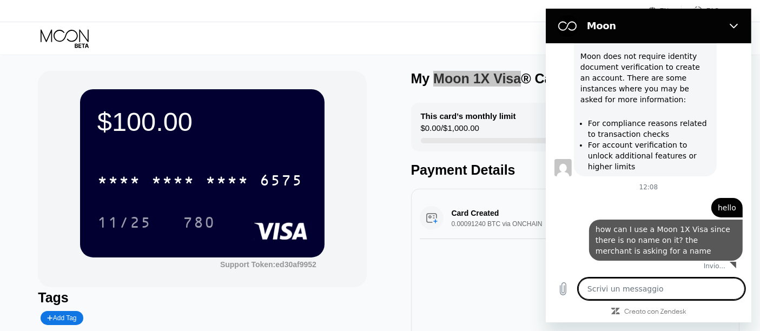
type textarea "x"
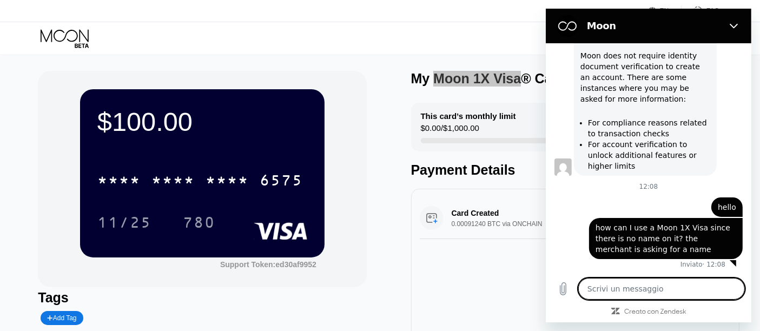
scroll to position [258, 0]
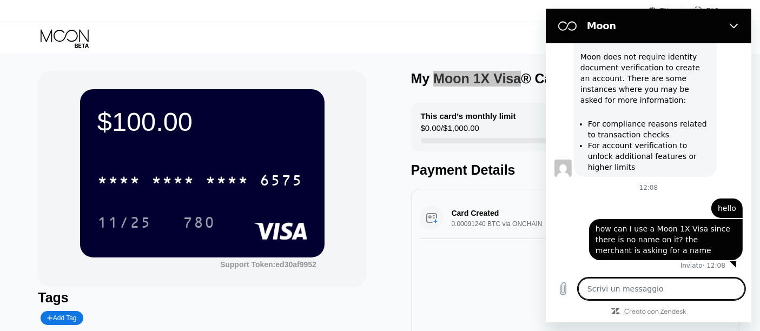
click at [744, 21] on div at bounding box center [734, 26] width 22 height 22
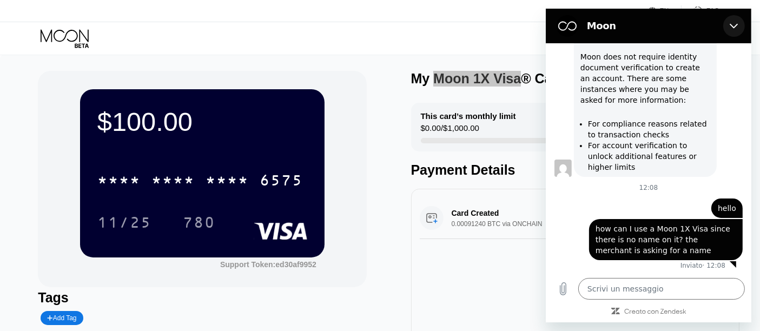
click at [731, 27] on icon "Chiudi" at bounding box center [734, 26] width 9 height 9
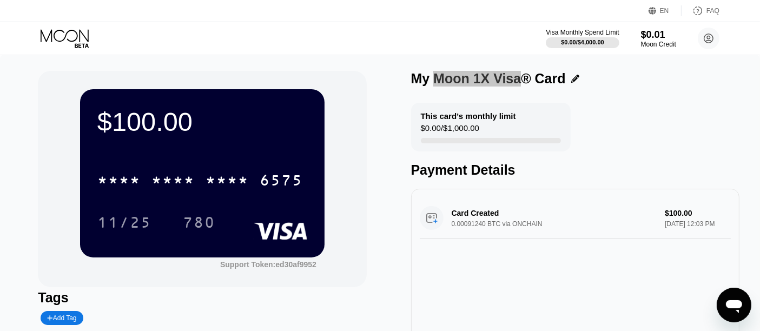
scroll to position [259, 0]
click at [574, 81] on icon at bounding box center [576, 79] width 8 height 8
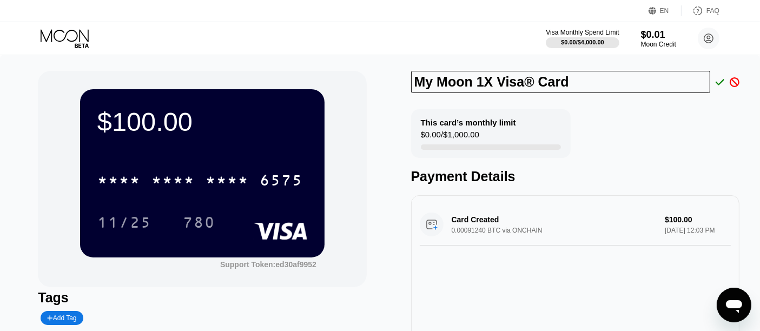
click at [632, 170] on div "Payment Details" at bounding box center [575, 177] width 329 height 16
click at [717, 84] on icon at bounding box center [720, 82] width 9 height 6
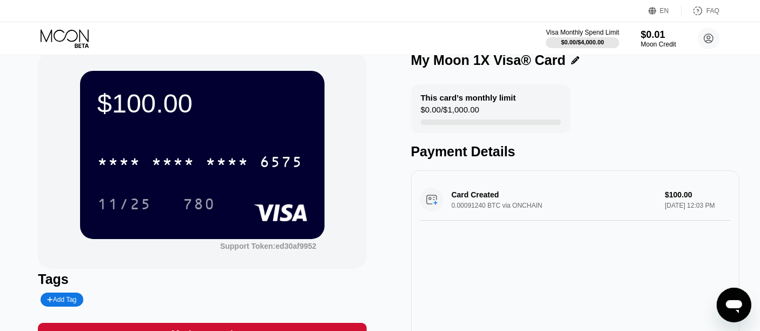
scroll to position [0, 0]
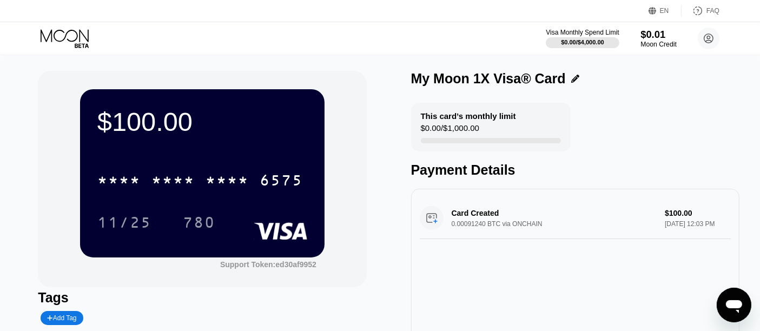
click at [644, 41] on div "Moon Credit" at bounding box center [659, 45] width 36 height 8
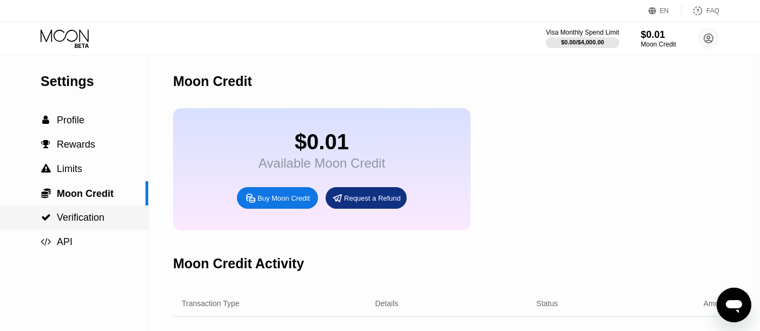
click at [81, 219] on span "Verification" at bounding box center [81, 217] width 48 height 11
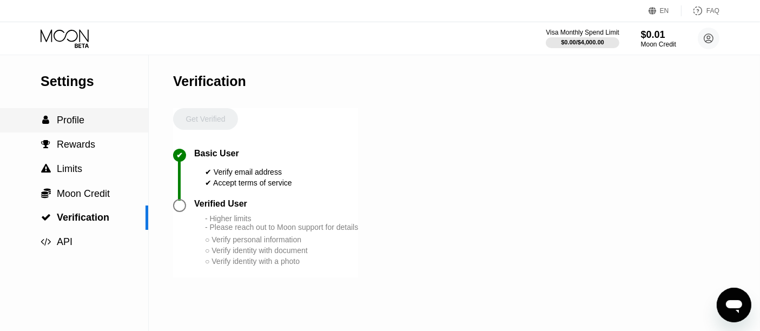
click at [84, 120] on span "Profile" at bounding box center [71, 120] width 28 height 11
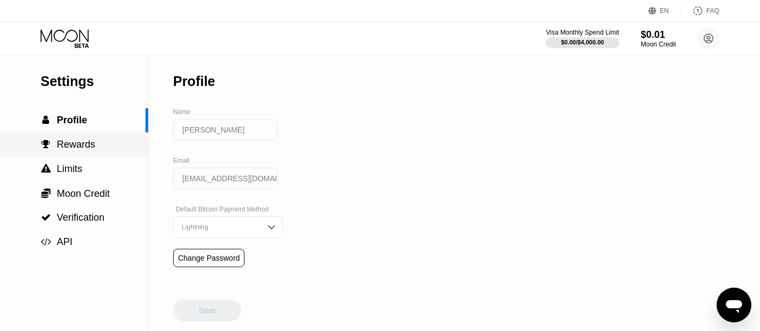
click at [86, 149] on span "Rewards" at bounding box center [76, 144] width 38 height 11
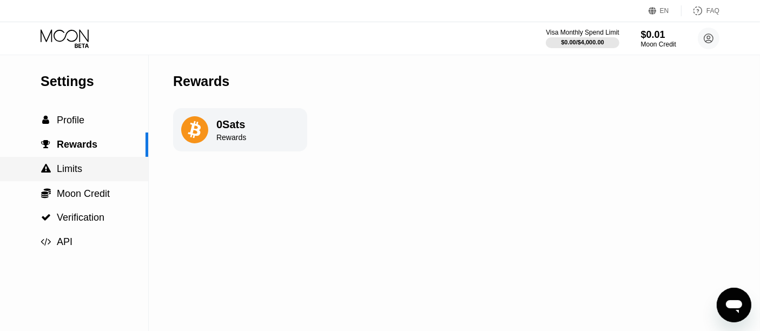
click at [86, 161] on div " Limits" at bounding box center [74, 169] width 148 height 24
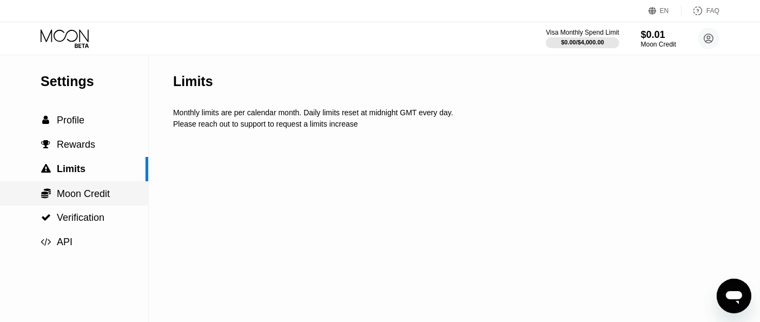
click at [89, 196] on span "Moon Credit" at bounding box center [83, 193] width 53 height 11
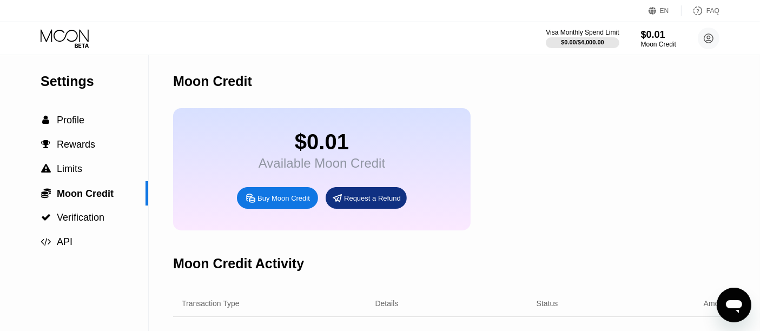
click at [74, 39] on icon at bounding box center [66, 38] width 50 height 19
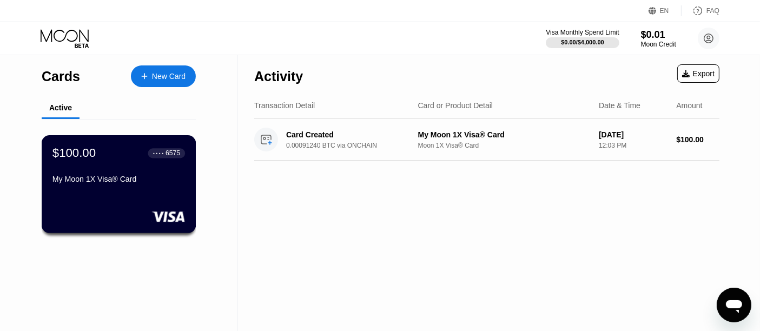
click at [179, 205] on div "$100.00 ● ● ● ● 6575 My Moon 1X Visa® Card" at bounding box center [119, 184] width 155 height 98
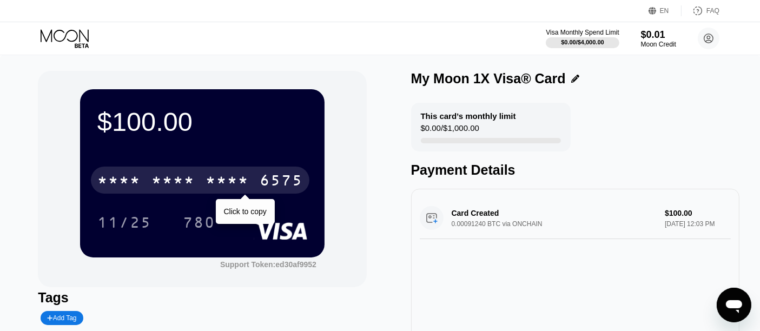
click at [195, 190] on div "* * * *" at bounding box center [173, 181] width 43 height 17
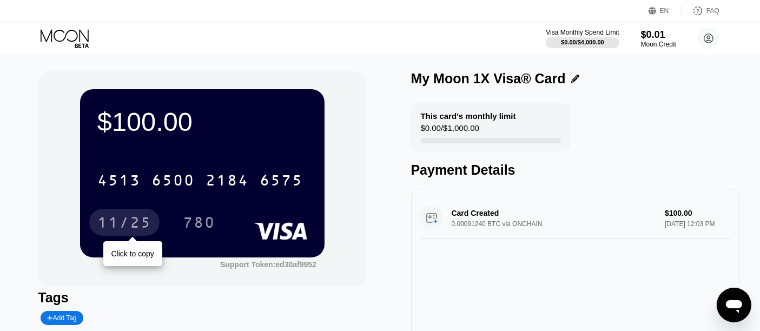
click at [113, 222] on div "11/25" at bounding box center [124, 223] width 54 height 17
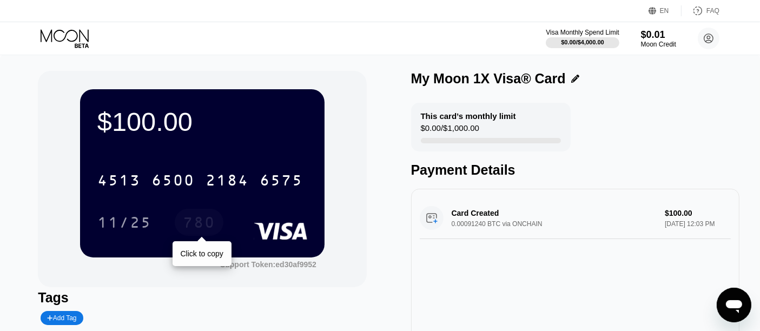
click at [212, 223] on div "780" at bounding box center [199, 223] width 32 height 17
click at [735, 298] on icon "Apri finestra di messaggistica" at bounding box center [733, 304] width 19 height 19
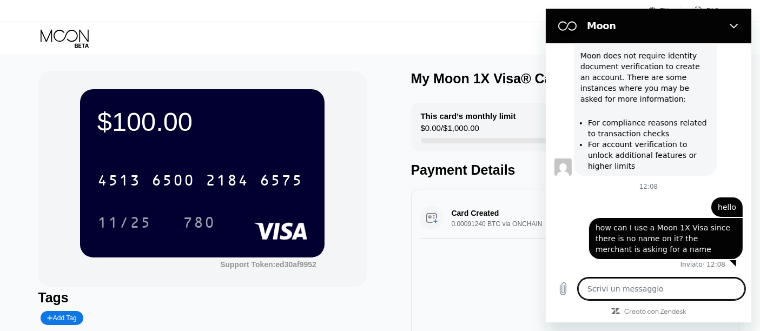
scroll to position [258, 0]
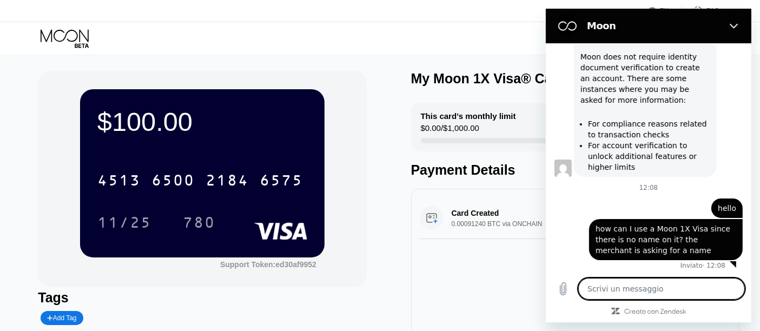
click at [384, 164] on div "$100.00 4513 6500 2184 6575 11/25 780 Support Token: ed30af9952 Tags Add Tag Ma…" at bounding box center [380, 224] width 685 height 307
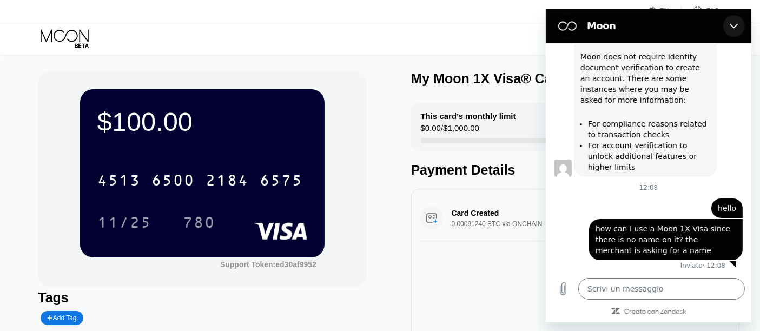
click at [733, 23] on icon "Chiudi" at bounding box center [734, 26] width 9 height 9
type textarea "x"
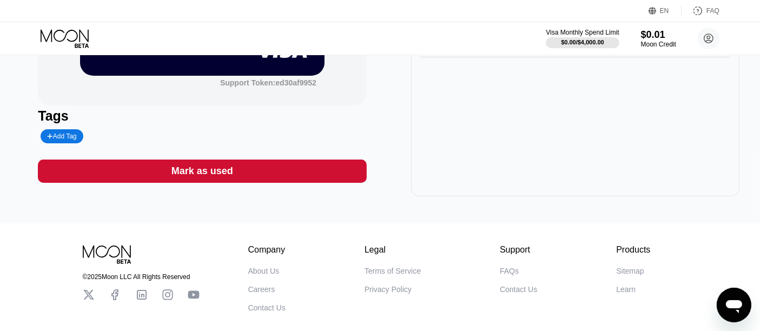
scroll to position [242, 0]
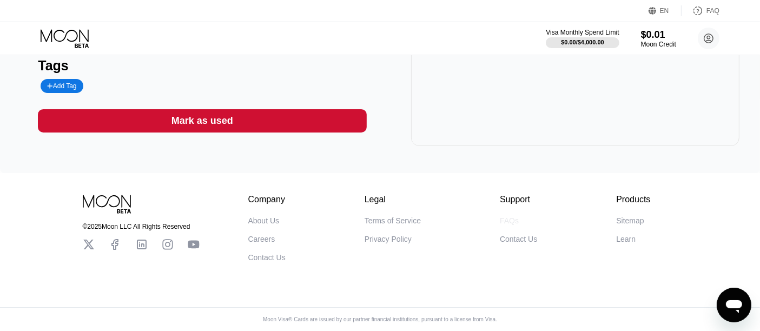
click at [504, 220] on div "FAQs" at bounding box center [509, 221] width 19 height 9
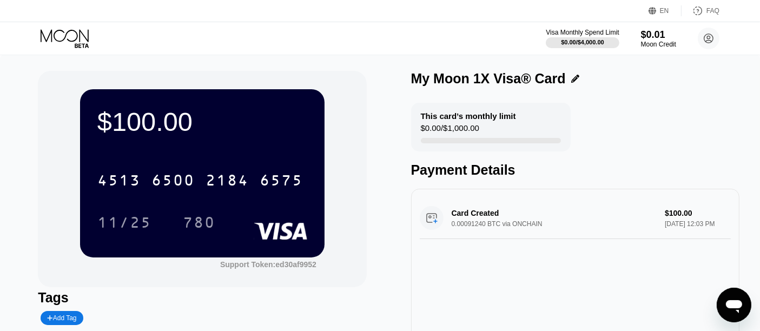
click at [76, 35] on icon at bounding box center [66, 38] width 50 height 19
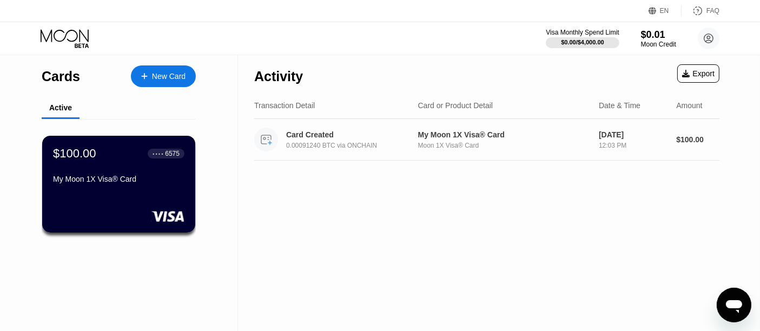
click at [346, 134] on div "Card Created" at bounding box center [351, 134] width 130 height 9
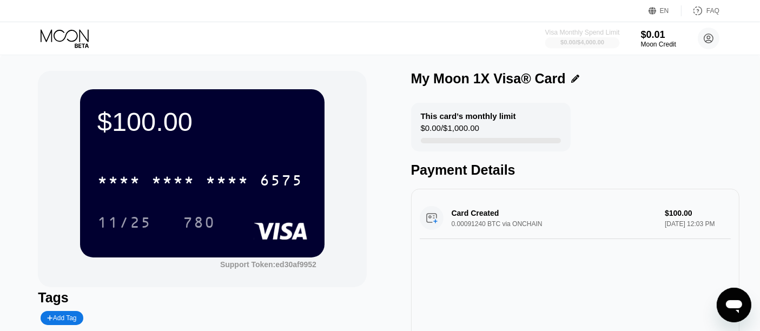
click at [555, 29] on div "Visa Monthly Spend Limit" at bounding box center [583, 33] width 75 height 8
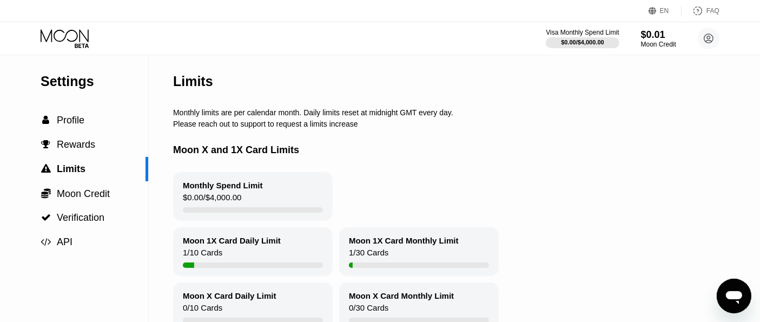
click at [82, 27] on div "Visa Monthly Spend Limit $0.00 / $4,000.00 $0.01 Moon Credit Michael michaelcos…" at bounding box center [380, 38] width 760 height 32
click at [83, 31] on icon at bounding box center [66, 38] width 50 height 19
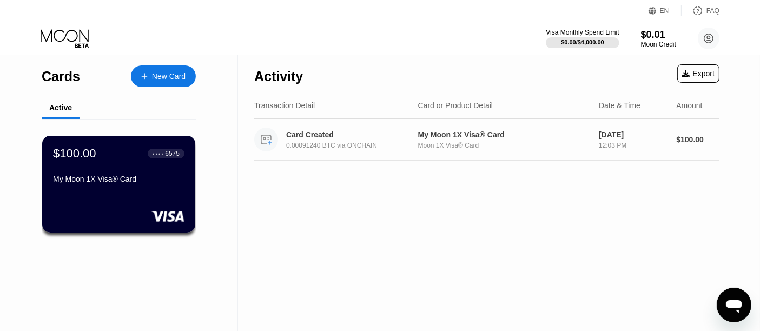
click at [390, 145] on div "0.00091240 BTC via ONCHAIN" at bounding box center [356, 146] width 140 height 8
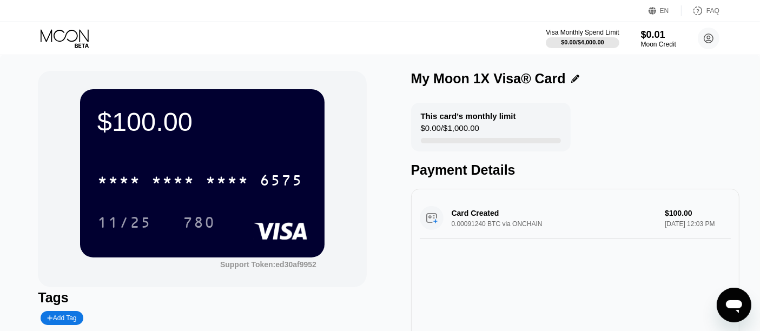
click at [76, 42] on icon at bounding box center [66, 38] width 50 height 19
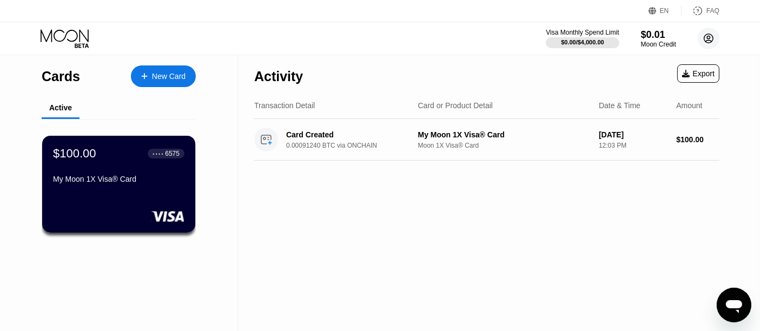
click at [709, 40] on icon at bounding box center [709, 39] width 6 height 6
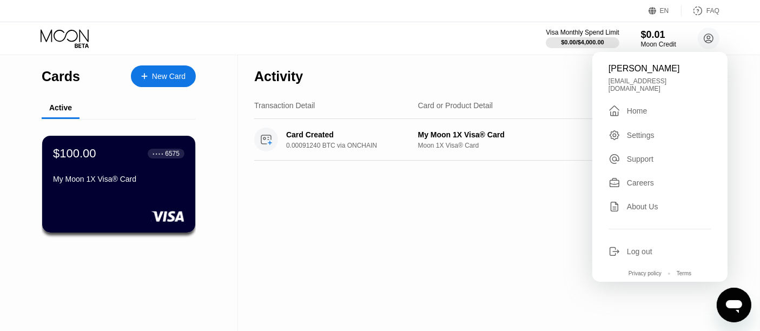
click at [73, 28] on div "Visa Monthly Spend Limit $0.00 / $4,000.00 $0.01 Moon Credit Michael michaelcos…" at bounding box center [380, 38] width 760 height 32
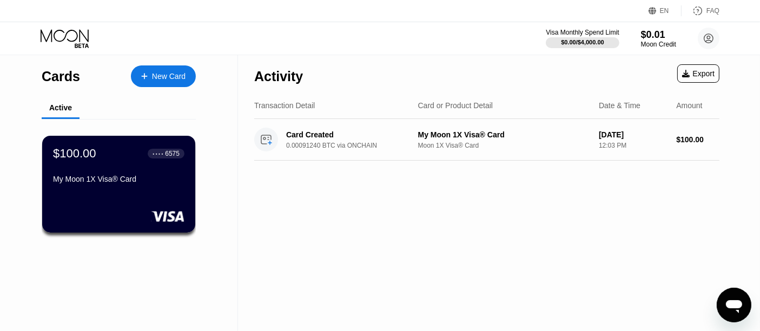
click at [76, 33] on icon at bounding box center [66, 38] width 50 height 19
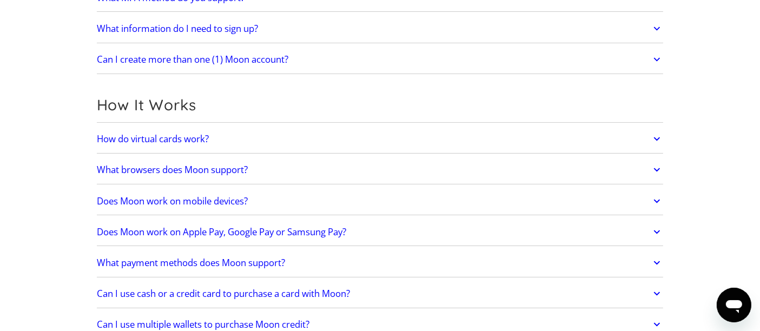
scroll to position [240, 0]
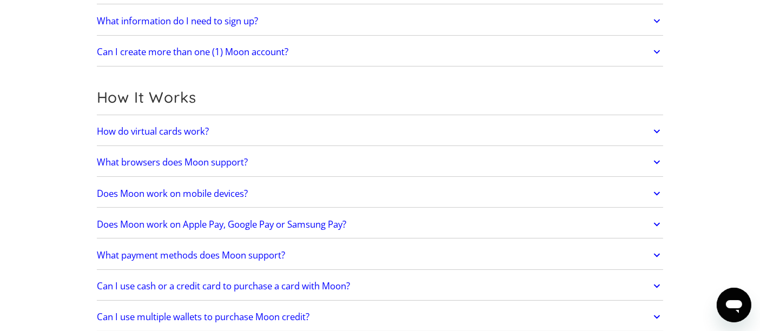
click at [260, 115] on div "How It Works How do virtual cards work? Virtual cards are just like regular car…" at bounding box center [380, 317] width 567 height 462
click at [260, 134] on link "How do virtual cards work?" at bounding box center [380, 131] width 567 height 23
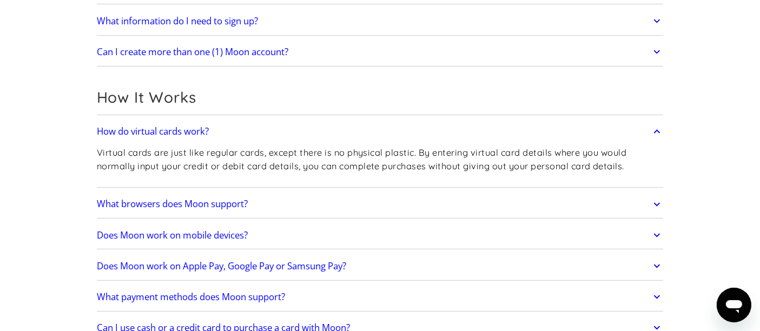
scroll to position [300, 0]
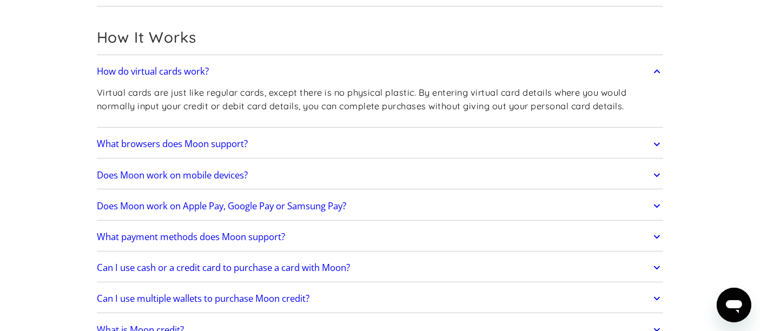
click at [401, 205] on link "Does Moon work on Apple Pay, Google Pay or Samsung Pay?" at bounding box center [380, 206] width 567 height 23
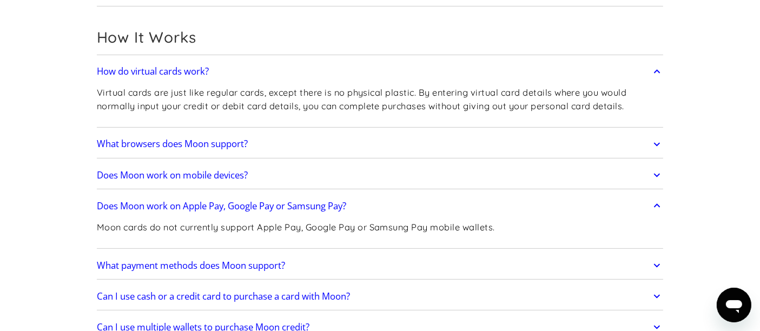
scroll to position [360, 0]
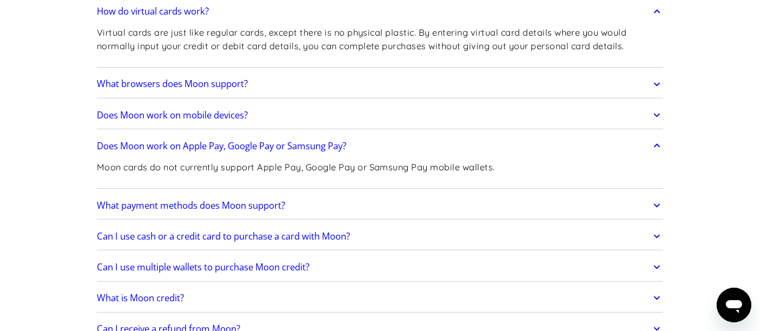
click at [391, 200] on link "What payment methods does Moon support?" at bounding box center [380, 205] width 567 height 23
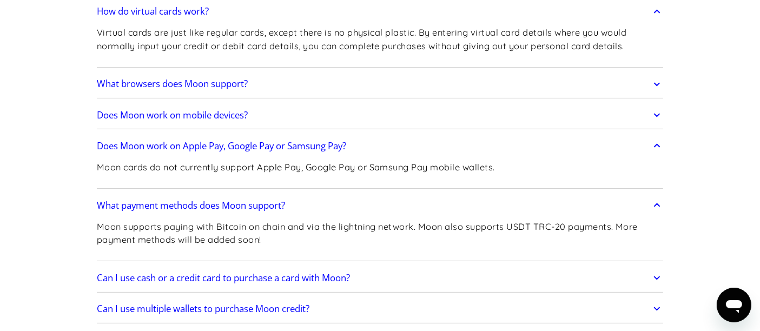
scroll to position [421, 0]
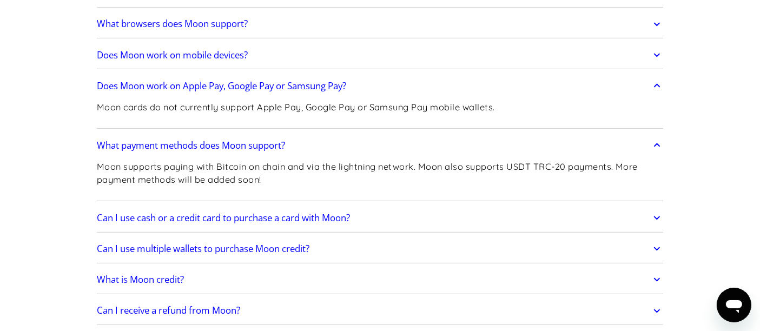
click at [392, 217] on link "Can I use cash or a credit card to purchase a card with Moon?" at bounding box center [380, 218] width 567 height 23
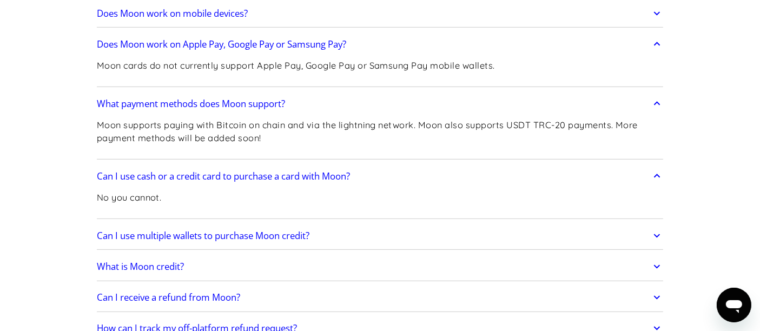
scroll to position [481, 0]
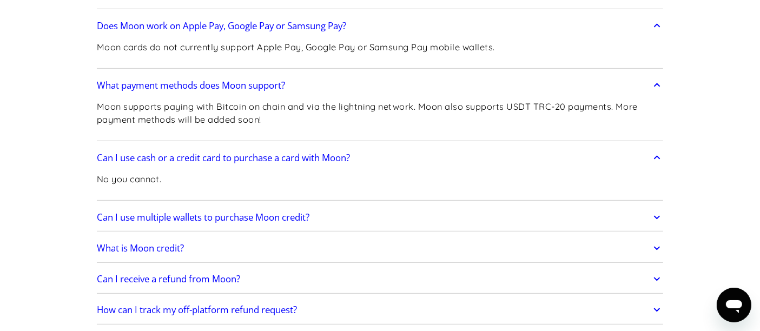
click at [392, 217] on link "Can I use multiple wallets to purchase Moon credit?" at bounding box center [380, 217] width 567 height 23
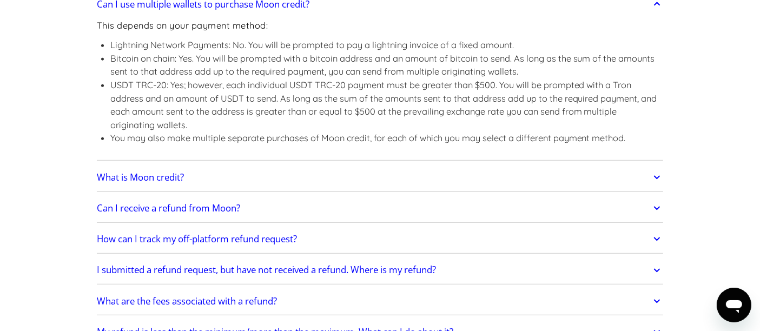
scroll to position [721, 0]
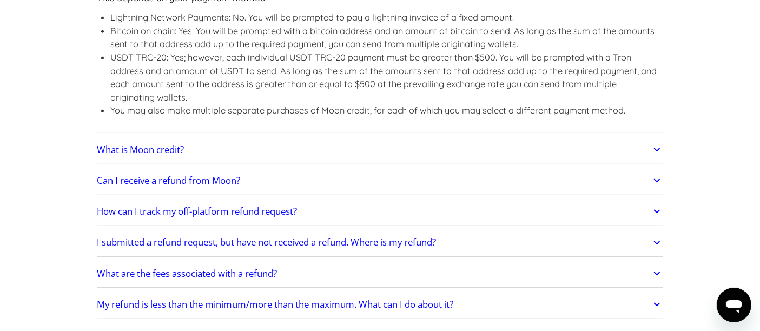
click at [404, 153] on link "What is Moon credit?" at bounding box center [380, 150] width 567 height 23
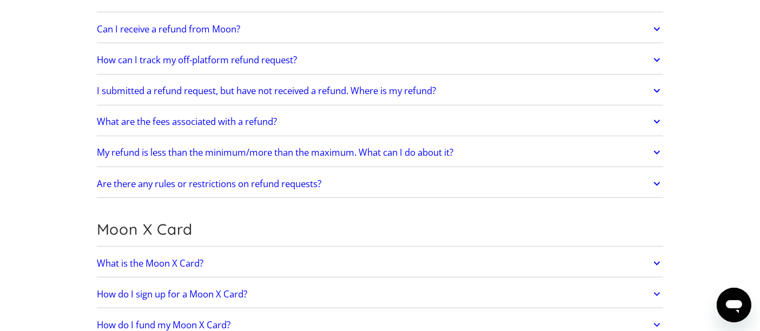
scroll to position [1022, 0]
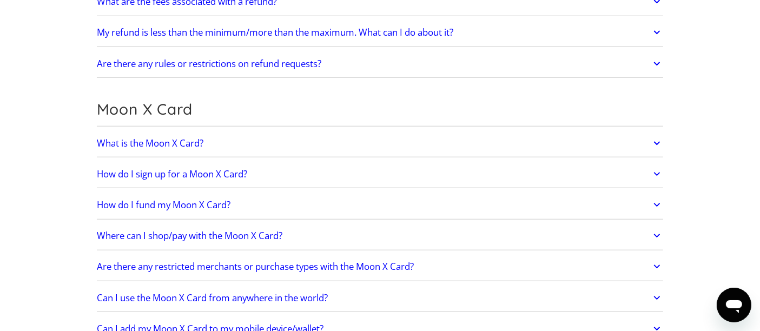
click at [616, 133] on link "What is the Moon X Card?" at bounding box center [380, 143] width 567 height 23
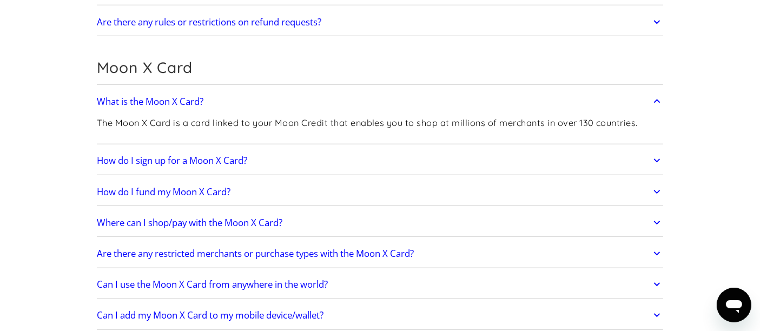
scroll to position [1083, 0]
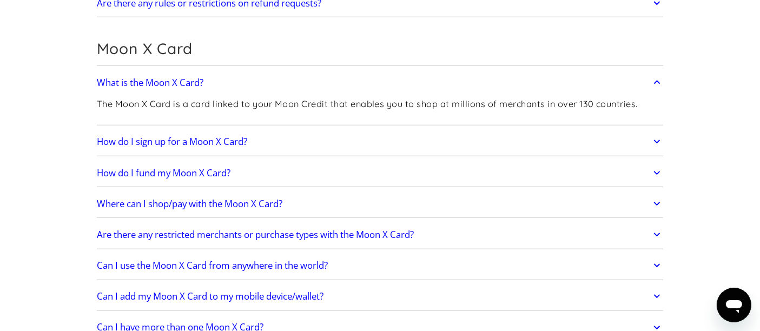
click at [520, 228] on link "Are there any restricted merchants or purchase types with the Moon X Card?" at bounding box center [380, 235] width 567 height 23
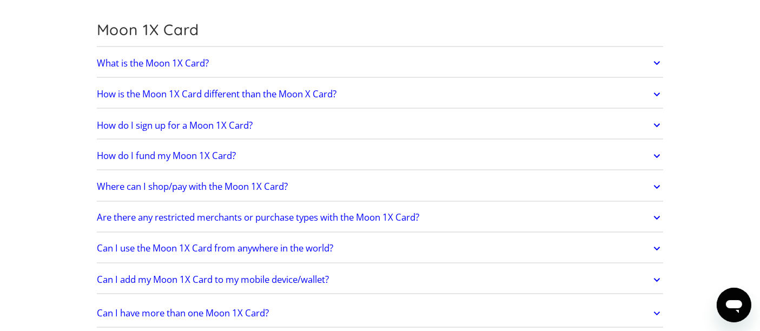
scroll to position [1984, 0]
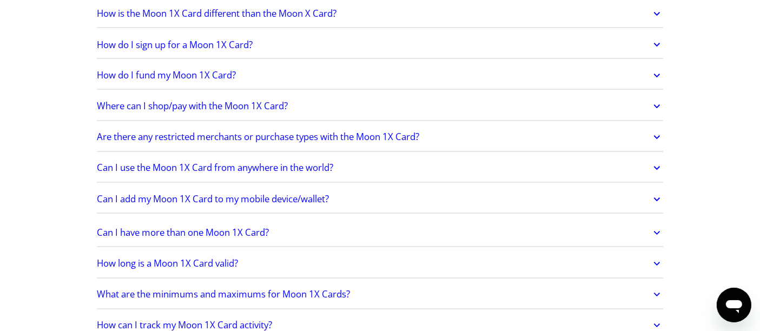
click at [501, 64] on link "How do I fund my Moon 1X Card?" at bounding box center [380, 75] width 567 height 23
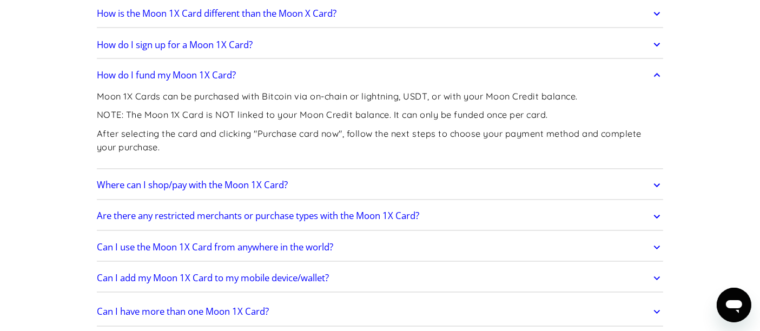
click at [499, 48] on link "How do I sign up for a Moon 1X Card?" at bounding box center [380, 45] width 567 height 23
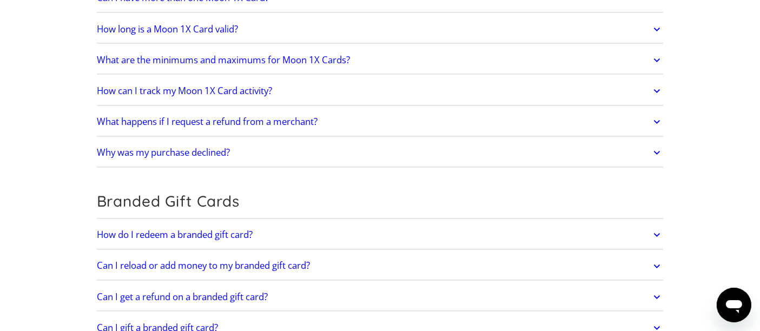
scroll to position [2405, 0]
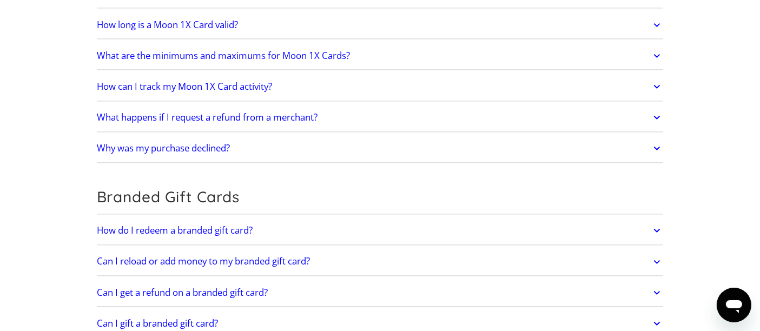
click at [457, 226] on link "How do I redeem a branded gift card?" at bounding box center [380, 230] width 567 height 23
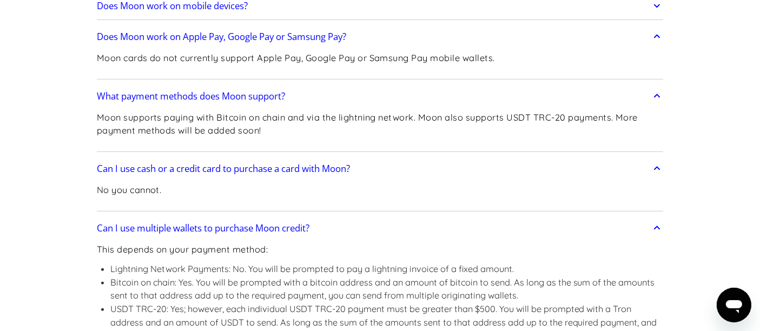
scroll to position [0, 0]
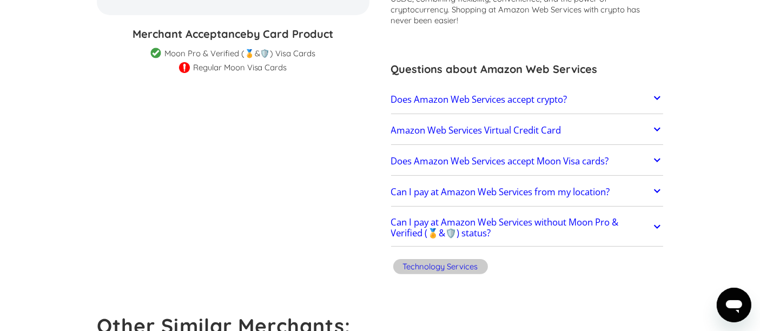
scroll to position [180, 0]
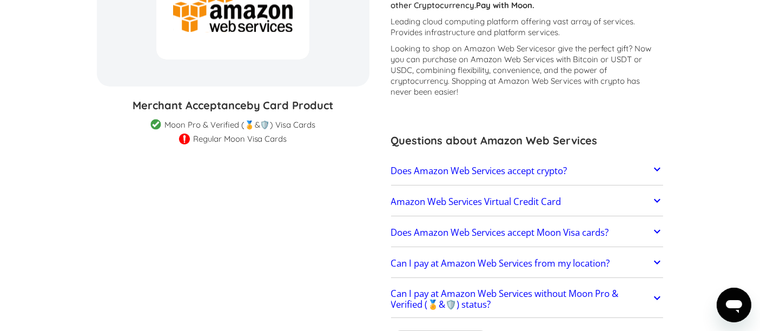
click at [270, 44] on div at bounding box center [232, 10] width 153 height 100
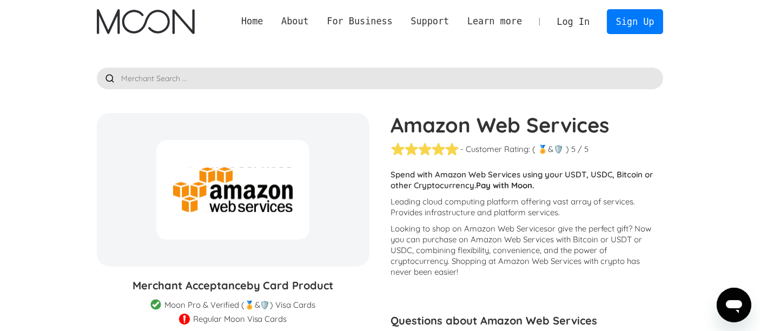
click at [455, 124] on h1 "Amazon Web Services" at bounding box center [527, 125] width 273 height 24
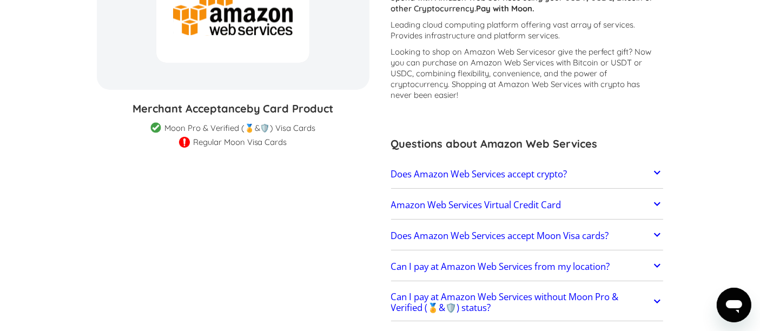
scroll to position [180, 0]
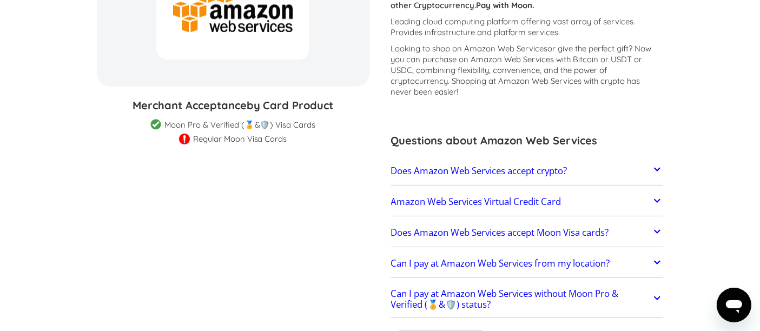
click at [498, 209] on link "Amazon Web Services Virtual Credit Card" at bounding box center [527, 202] width 273 height 23
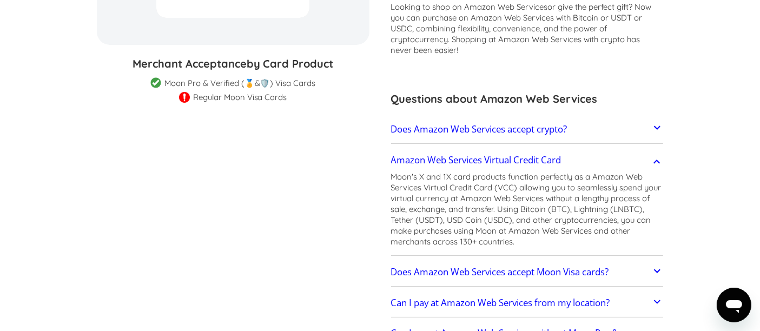
scroll to position [240, 0]
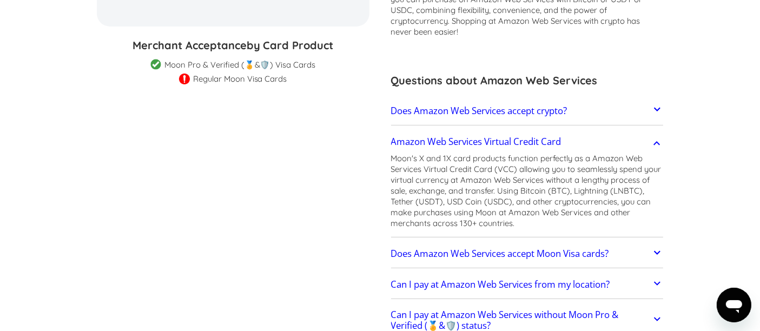
click at [489, 288] on h2 "Can I pay at Amazon Web Services from my location?" at bounding box center [500, 284] width 219 height 11
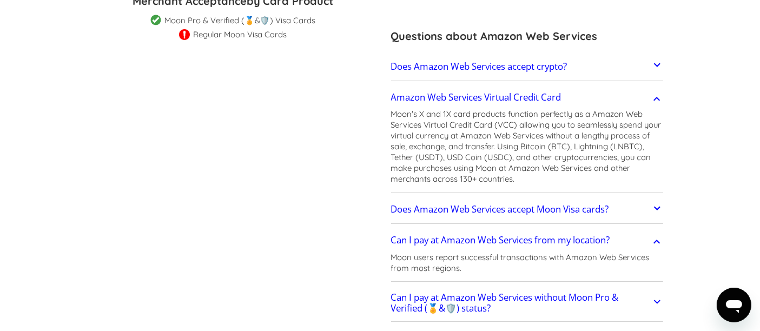
scroll to position [300, 0]
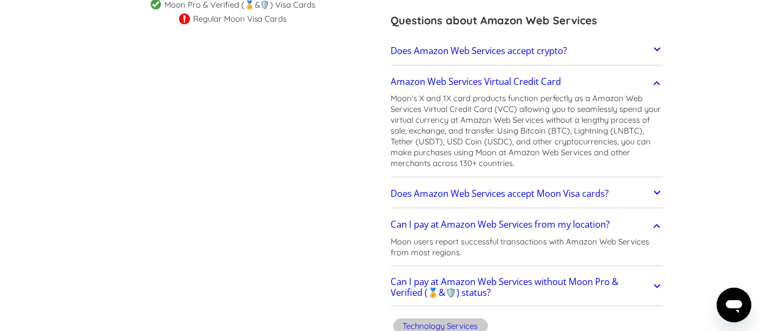
click at [499, 282] on h2 "Can I pay at Amazon Web Services without Moon Pro & Verified (🏅&🛡️) status?" at bounding box center [521, 288] width 260 height 22
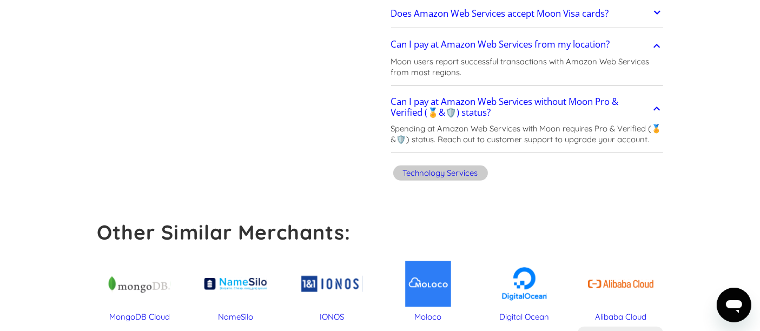
scroll to position [601, 0]
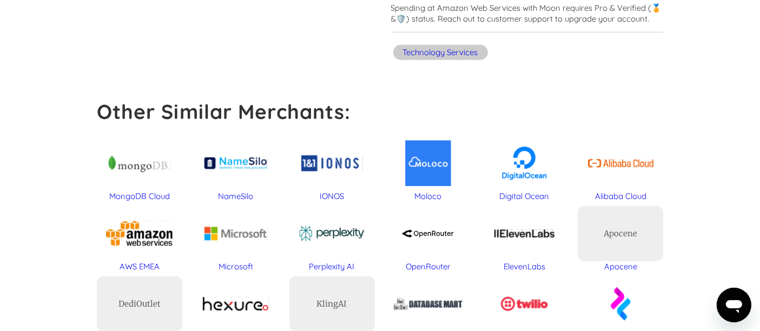
click at [133, 237] on div "AWS EMEA" at bounding box center [140, 234] width 86 height 56
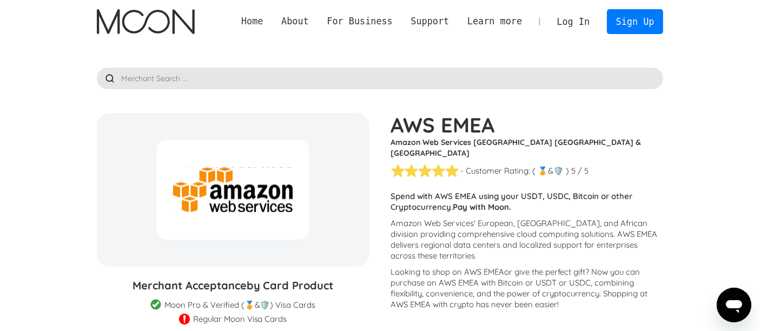
click at [270, 27] on link "Home" at bounding box center [252, 22] width 40 height 14
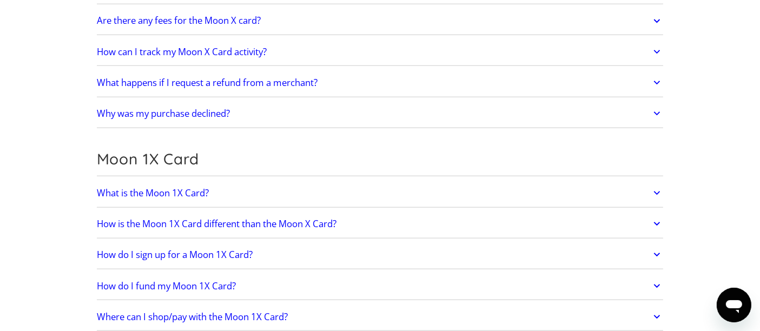
scroll to position [1203, 0]
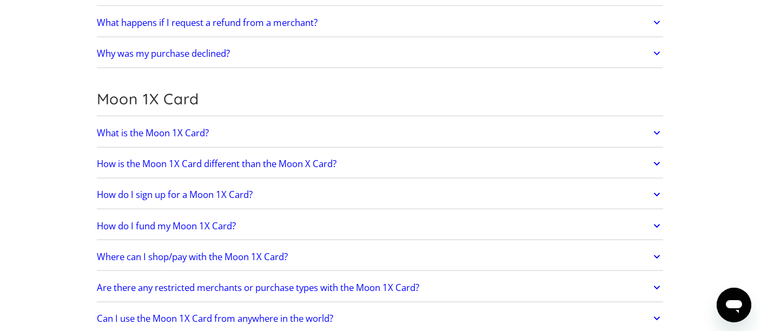
click at [362, 246] on link "Where can I shop/pay with the Moon 1X Card?" at bounding box center [380, 257] width 567 height 23
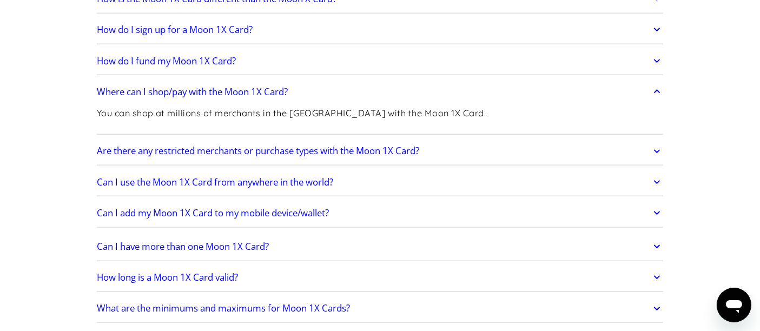
scroll to position [1383, 0]
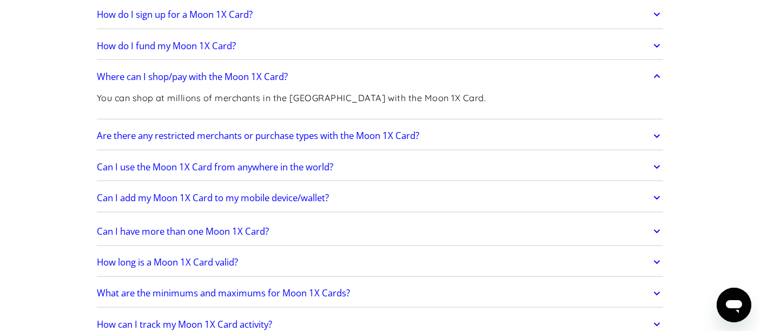
click at [363, 161] on link "Can I use the Moon 1X Card from anywhere in the world?" at bounding box center [380, 167] width 567 height 23
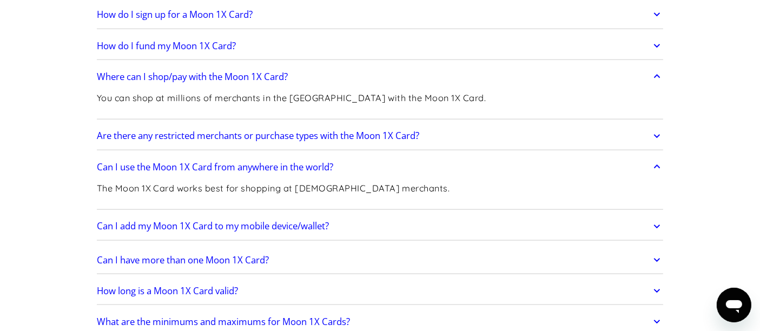
click at [366, 222] on link "Can I add my Moon 1X Card to my mobile device/wallet?" at bounding box center [380, 226] width 567 height 23
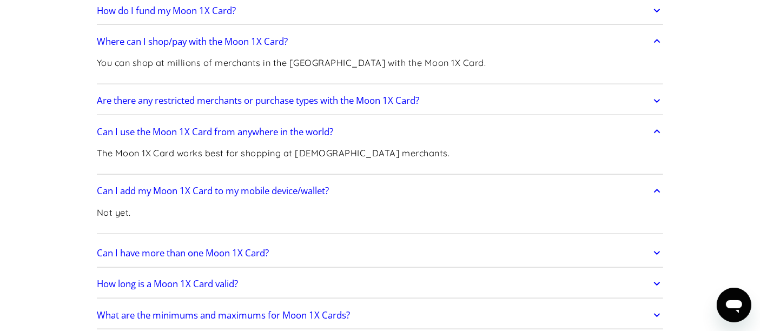
scroll to position [1443, 0]
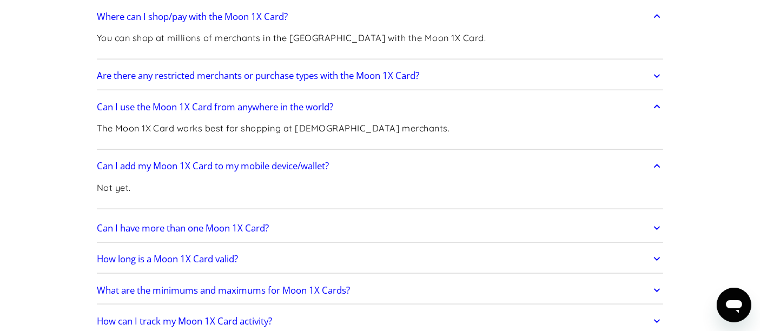
click at [366, 222] on link "Can I have more than one Moon 1X Card?" at bounding box center [380, 228] width 567 height 23
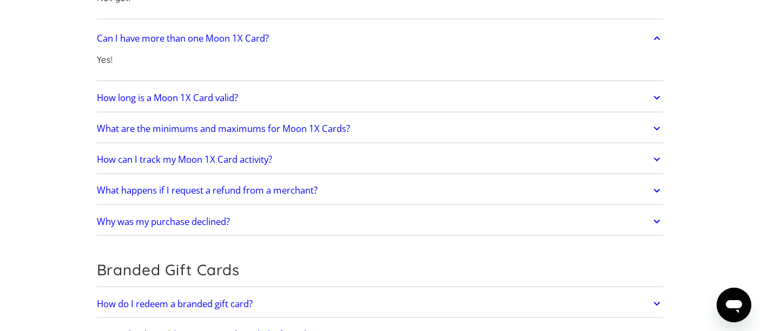
scroll to position [1744, 0]
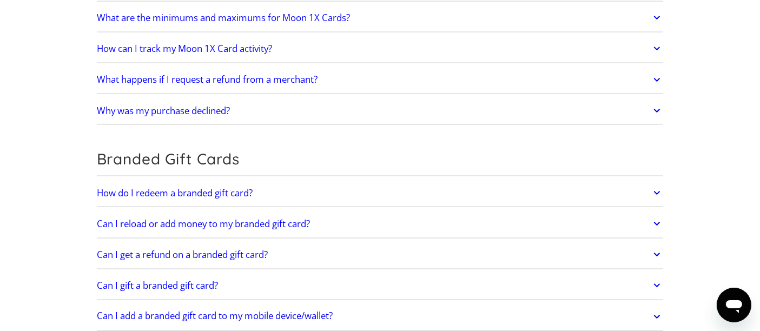
click at [361, 182] on link "How do I redeem a branded gift card?" at bounding box center [380, 193] width 567 height 23
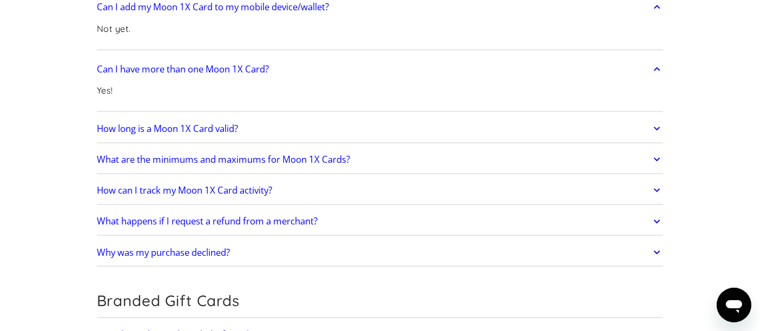
scroll to position [0, 0]
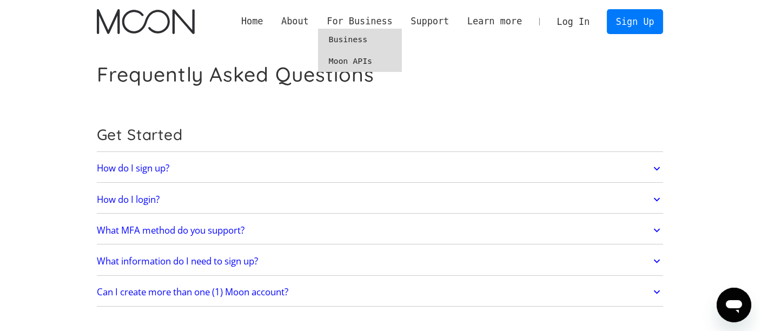
click at [359, 39] on link "Business" at bounding box center [360, 40] width 84 height 22
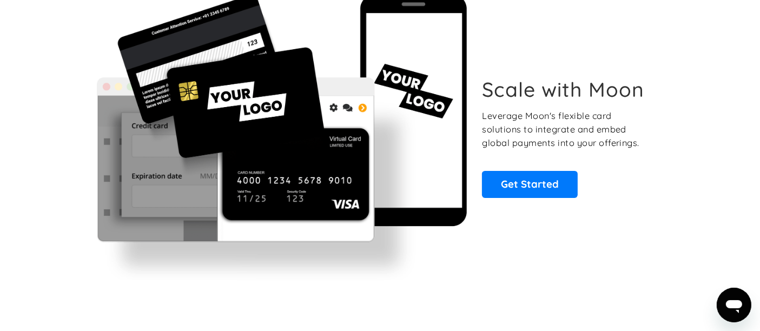
scroll to position [300, 0]
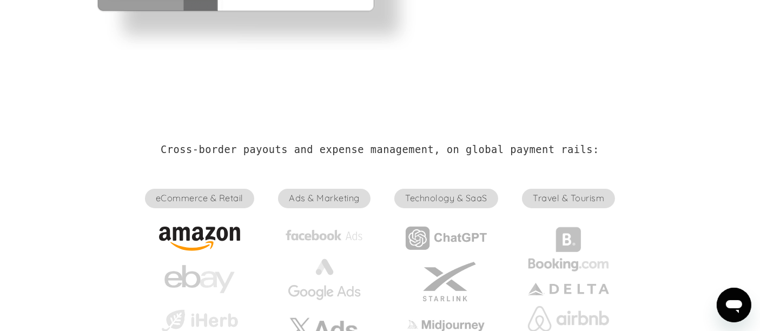
click at [232, 234] on img at bounding box center [199, 239] width 81 height 24
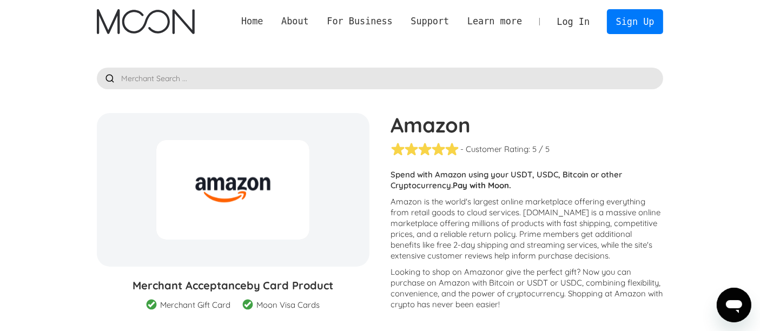
click at [272, 16] on link "Home" at bounding box center [252, 22] width 40 height 14
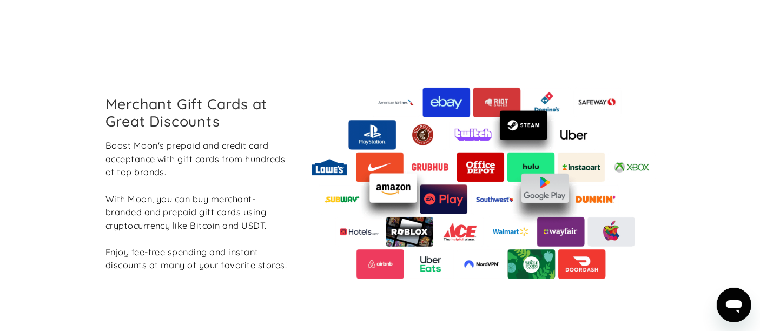
scroll to position [1263, 0]
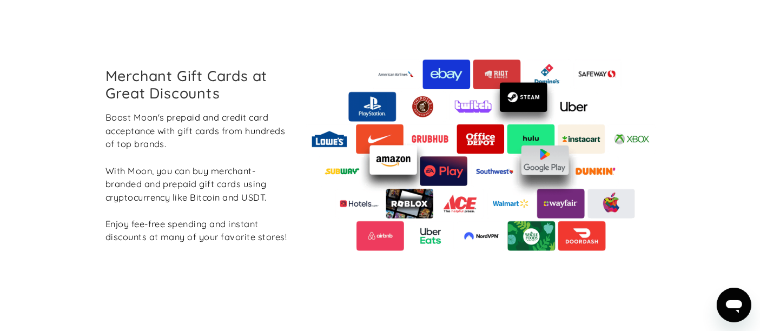
click at [357, 129] on img at bounding box center [481, 156] width 351 height 192
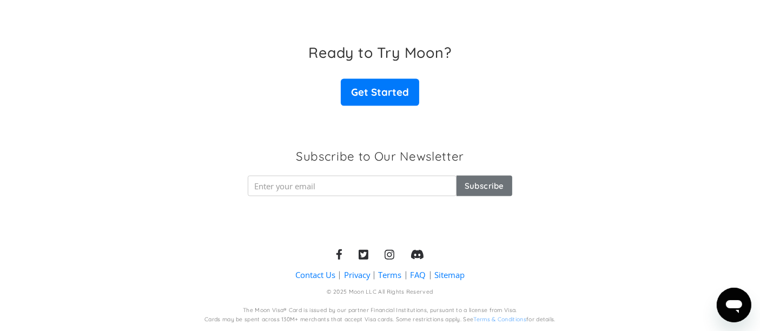
scroll to position [0, 0]
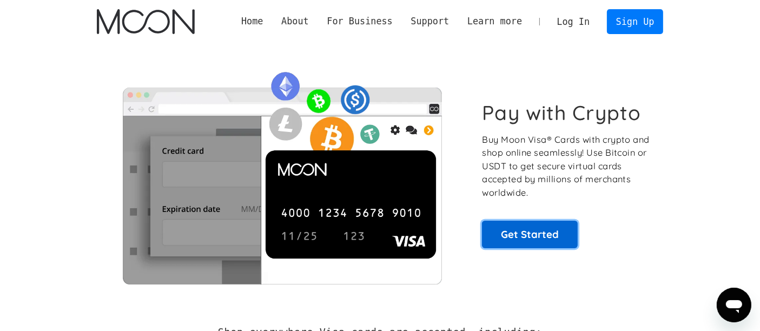
click at [535, 242] on link "Get Started" at bounding box center [530, 234] width 96 height 27
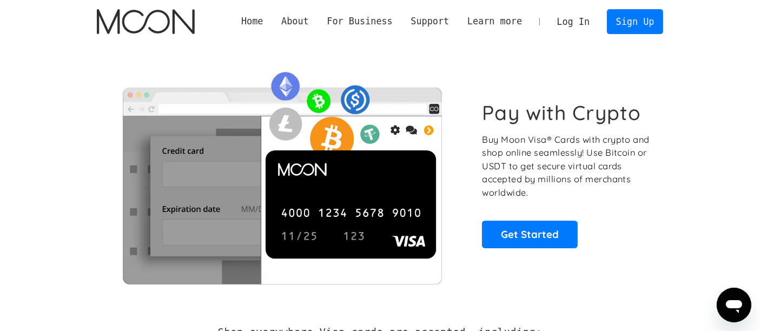
click at [583, 27] on link "Log In" at bounding box center [573, 22] width 51 height 24
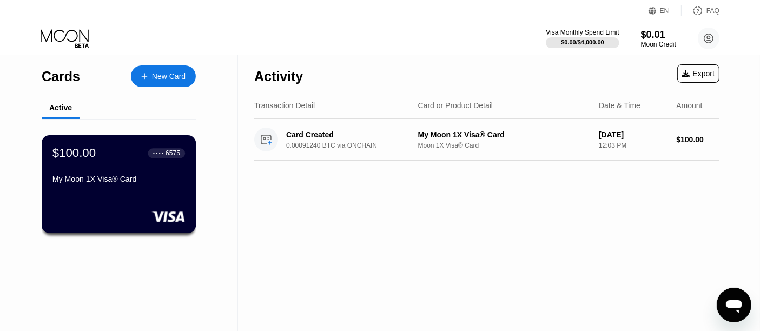
click at [107, 198] on div "$100.00 ● ● ● ● 6575 My Moon 1X Visa® Card" at bounding box center [119, 184] width 155 height 98
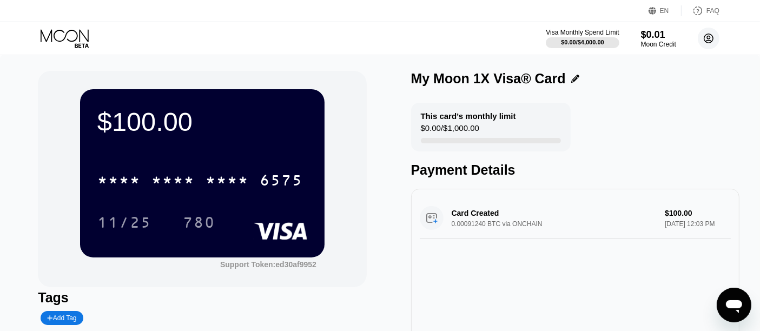
click at [712, 35] on icon at bounding box center [709, 38] width 9 height 9
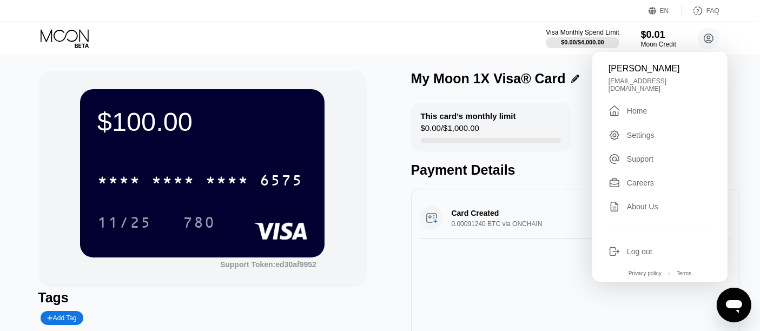
click at [657, 111] on div " Home" at bounding box center [660, 110] width 103 height 13
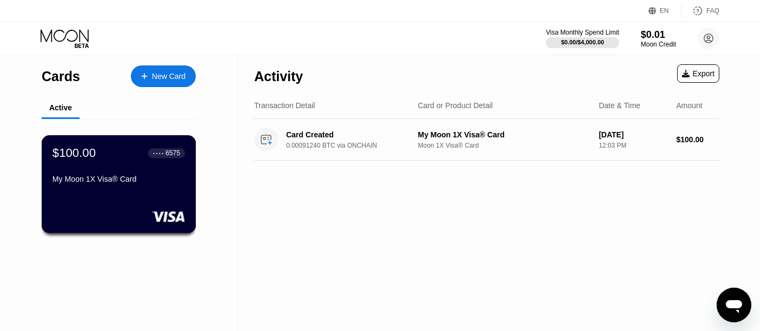
click at [104, 168] on div "$100.00 ● ● ● ● 6575 My Moon 1X Visa® Card" at bounding box center [119, 167] width 133 height 42
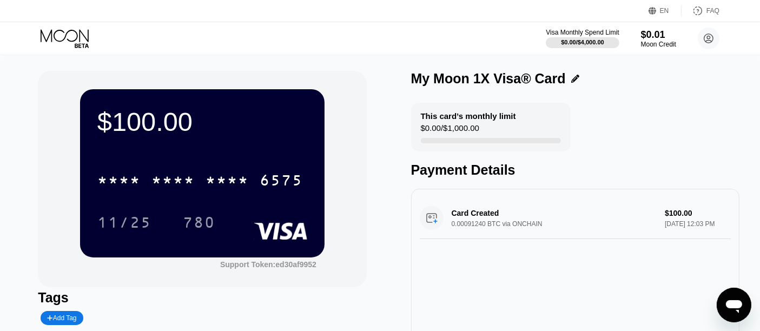
click at [729, 300] on icon "Apri finestra di messaggistica" at bounding box center [734, 306] width 16 height 13
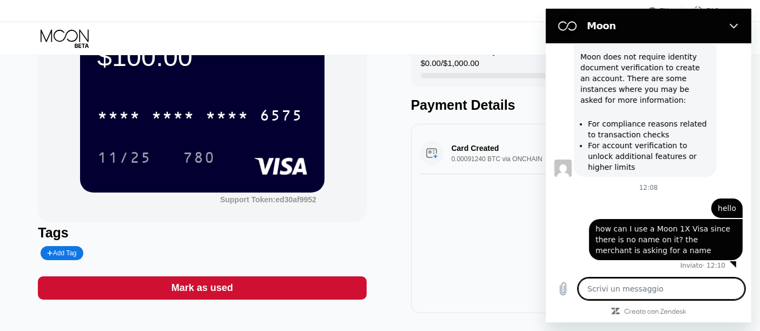
scroll to position [120, 0]
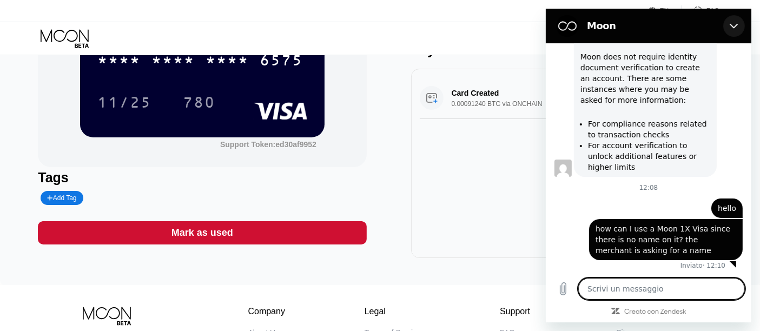
click at [733, 25] on icon "Chiudi" at bounding box center [734, 26] width 9 height 9
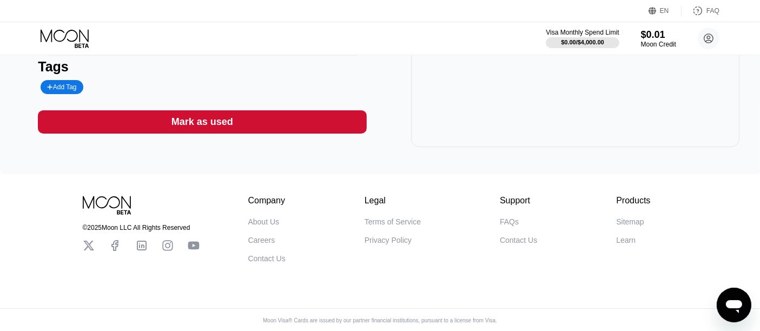
scroll to position [242, 0]
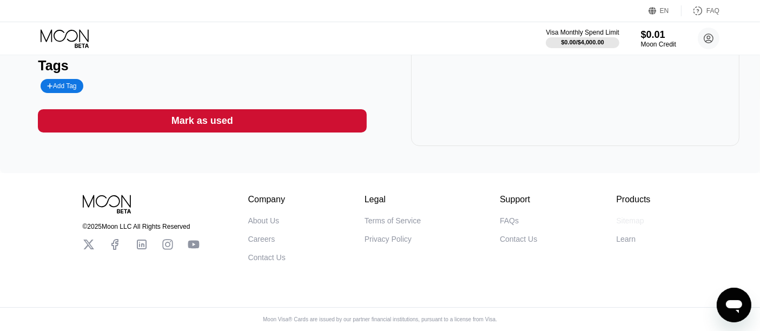
click at [634, 217] on div "Sitemap" at bounding box center [630, 221] width 28 height 9
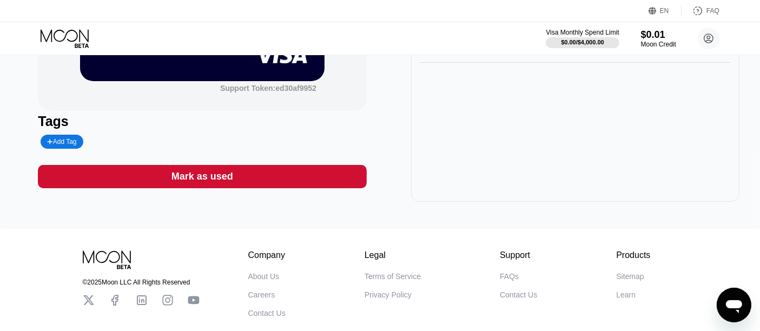
scroll to position [240, 0]
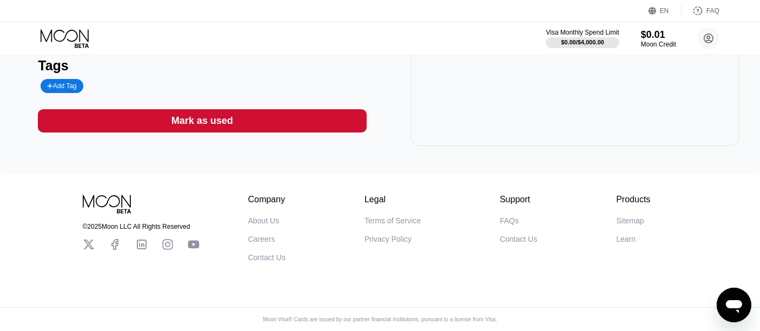
click at [729, 304] on icon "Apri finestra di messaggistica" at bounding box center [734, 306] width 16 height 13
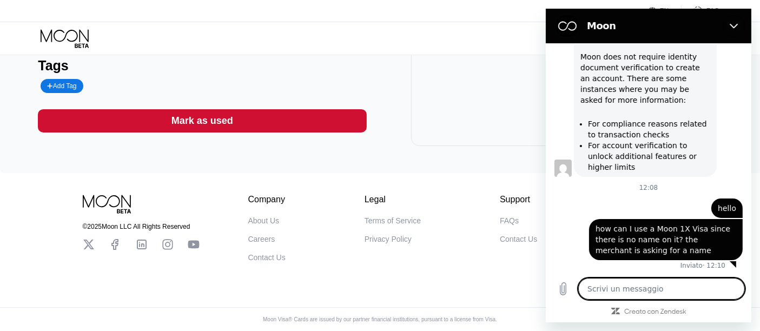
scroll to position [0, 0]
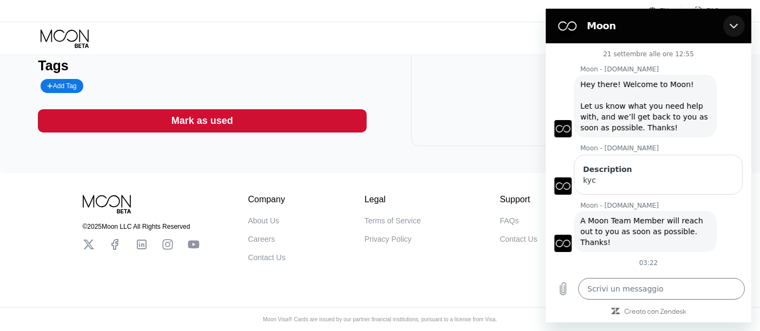
click at [738, 27] on button "Chiudi" at bounding box center [734, 26] width 22 height 22
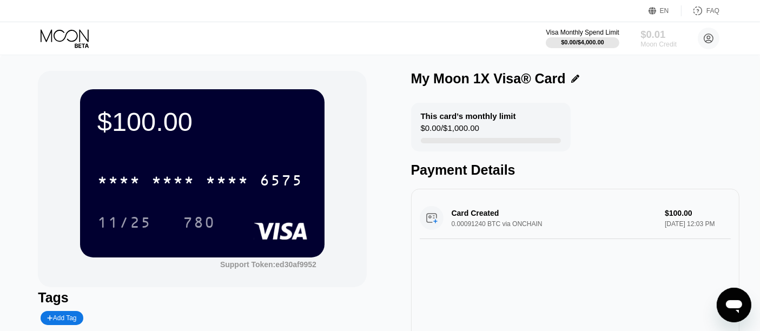
click at [651, 44] on div "Moon Credit" at bounding box center [659, 45] width 36 height 8
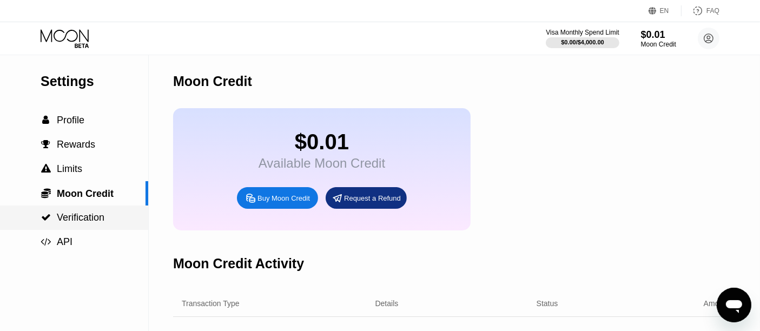
click at [80, 217] on span "Verification" at bounding box center [81, 217] width 48 height 11
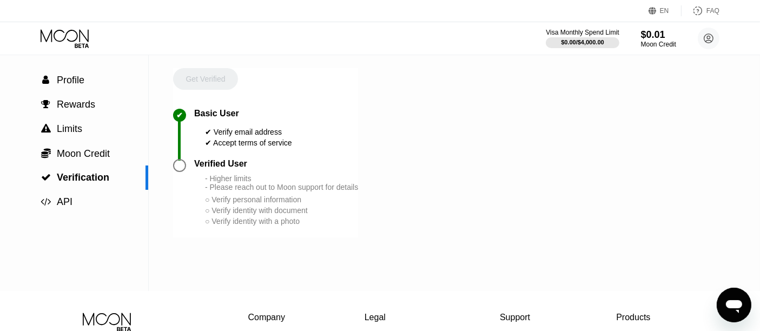
scroll to position [165, 0]
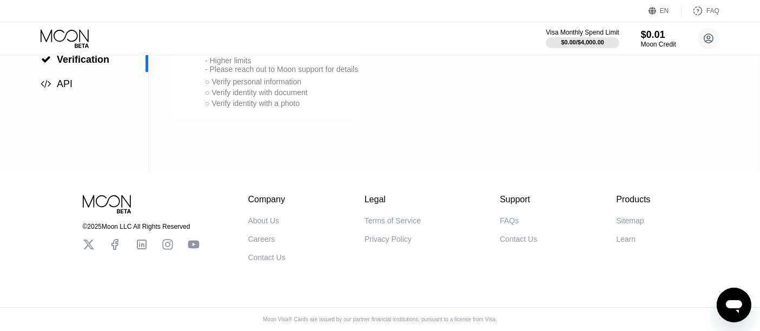
click at [717, 306] on button "Apri finestra di messaggistica" at bounding box center [734, 304] width 35 height 35
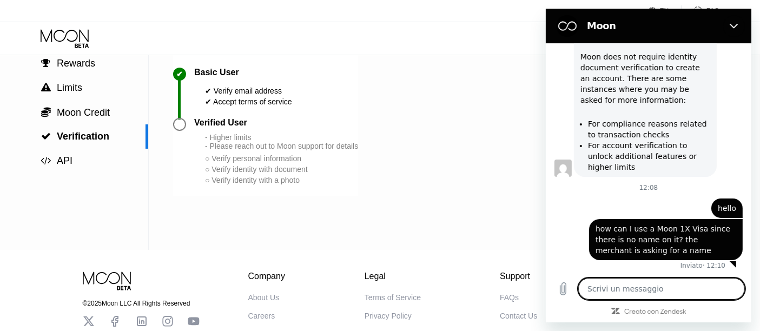
scroll to position [0, 0]
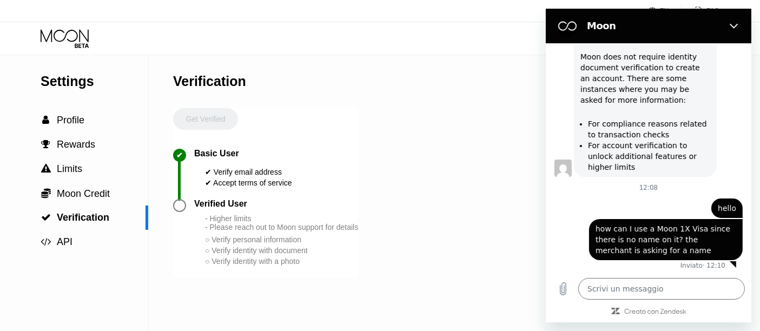
click at [66, 42] on icon at bounding box center [66, 38] width 50 height 19
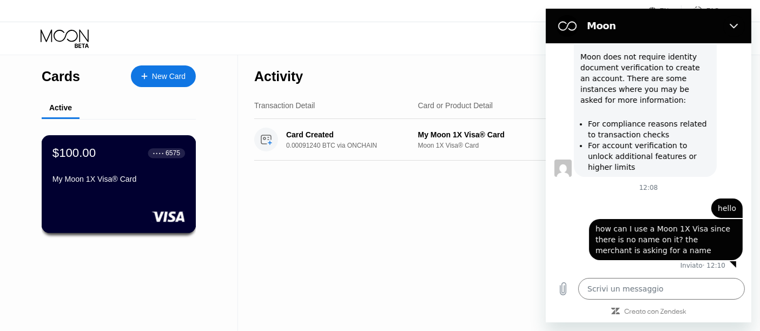
click at [102, 179] on div "My Moon 1X Visa® Card" at bounding box center [119, 179] width 133 height 9
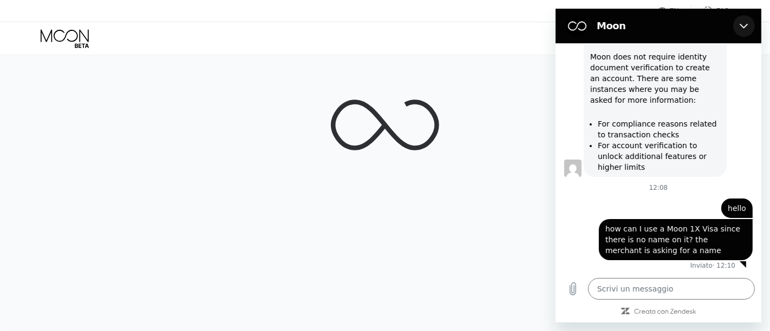
click at [750, 21] on button "Chiudi" at bounding box center [743, 26] width 22 height 22
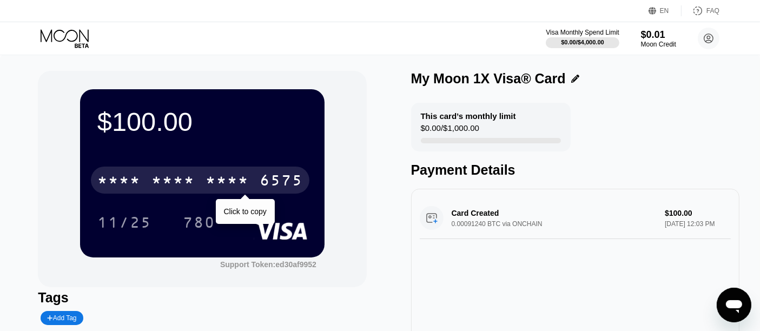
click at [205, 187] on div "* * * * * * * * * * * * 6575" at bounding box center [200, 180] width 219 height 27
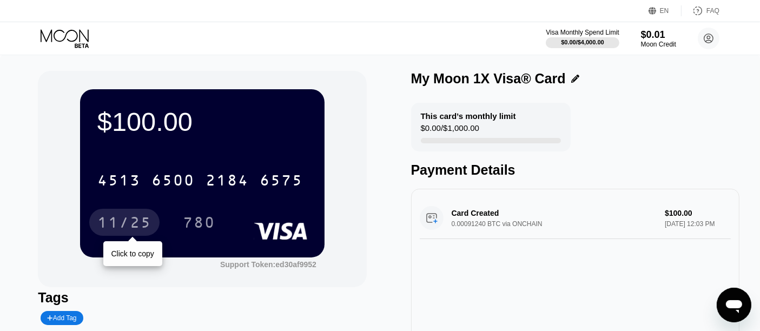
click at [116, 228] on div "11/25" at bounding box center [124, 223] width 54 height 17
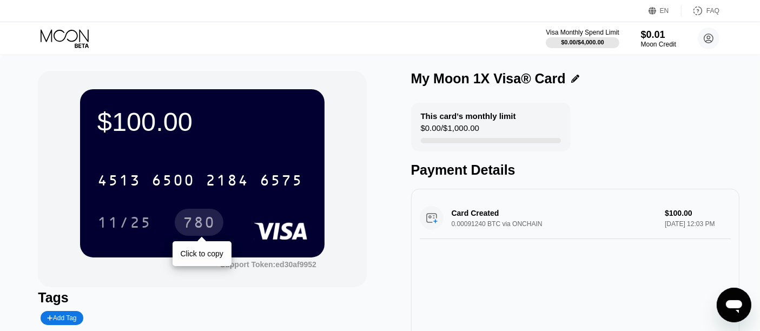
click at [215, 215] on div "780" at bounding box center [199, 222] width 49 height 27
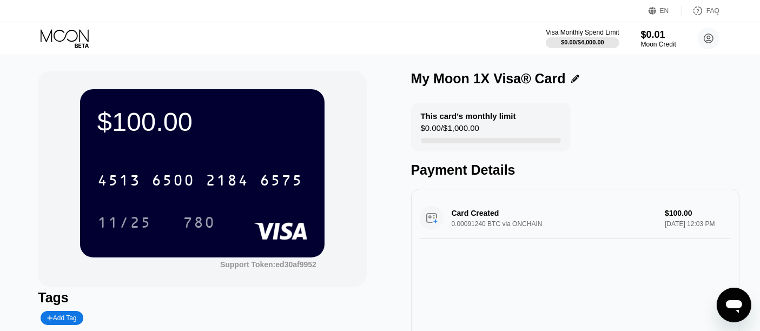
click at [729, 305] on icon "Apri finestra di messaggistica" at bounding box center [734, 306] width 16 height 13
type textarea "x"
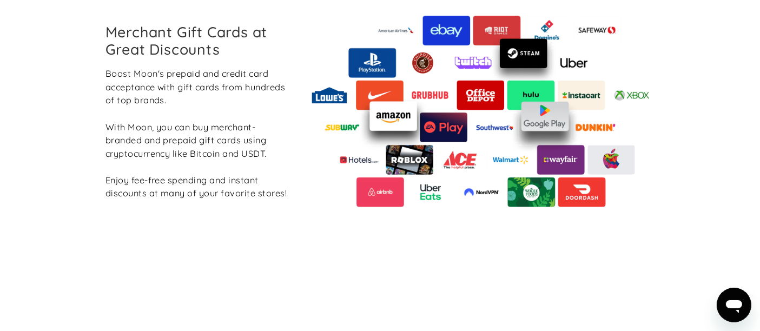
scroll to position [1323, 0]
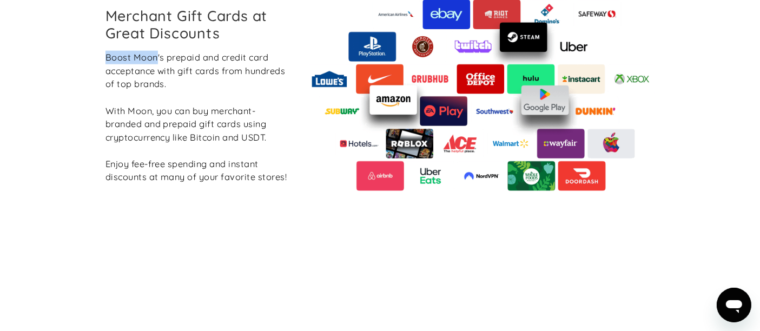
drag, startPoint x: 102, startPoint y: 60, endPoint x: 156, endPoint y: 54, distance: 55.0
click at [156, 54] on div "Merchant Gift Cards at Great Discounts Boost Moon's prepaid and credit card acc…" at bounding box center [197, 95] width 201 height 177
copy div "Boost Moon"
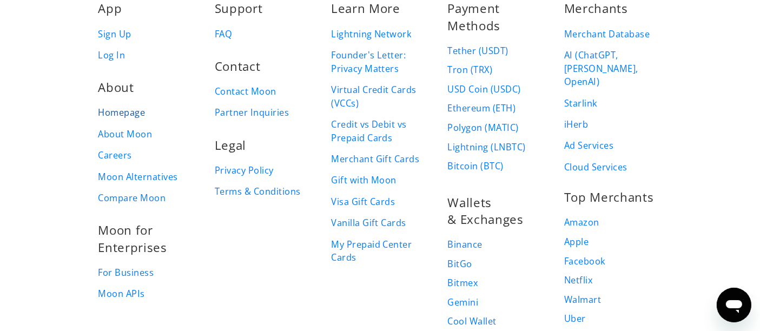
scroll to position [120, 0]
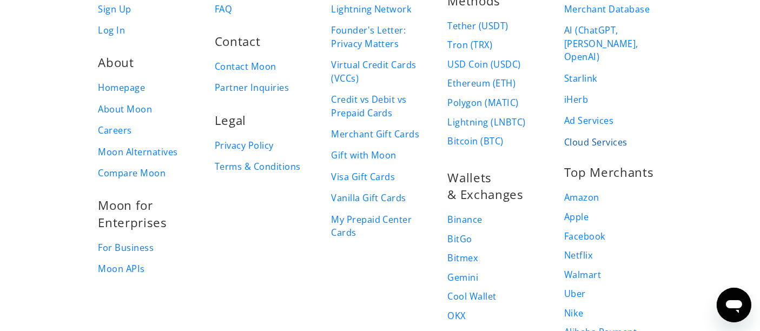
click at [578, 136] on link "Cloud Services" at bounding box center [596, 143] width 63 height 14
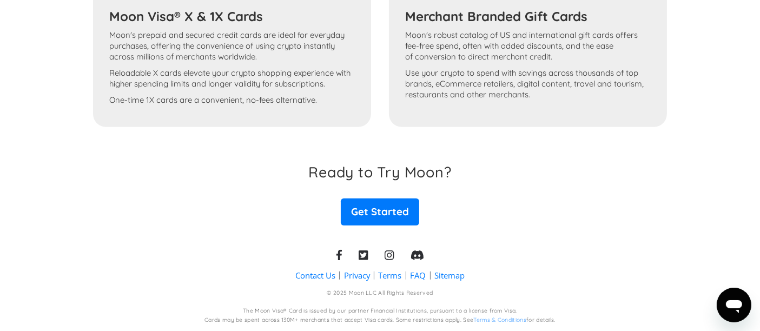
scroll to position [758, 0]
click at [379, 217] on link "Get Started" at bounding box center [380, 211] width 78 height 27
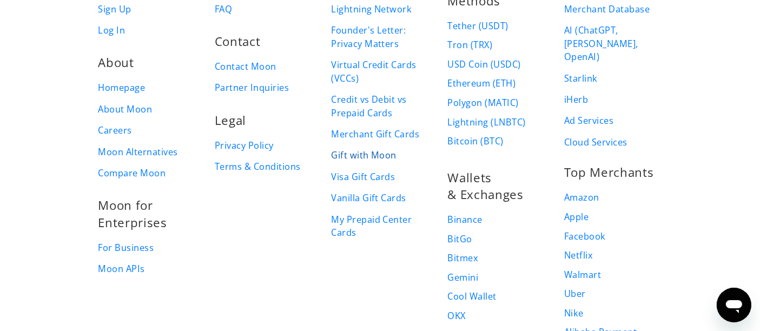
click at [363, 155] on link "Gift with Moon" at bounding box center [363, 156] width 65 height 14
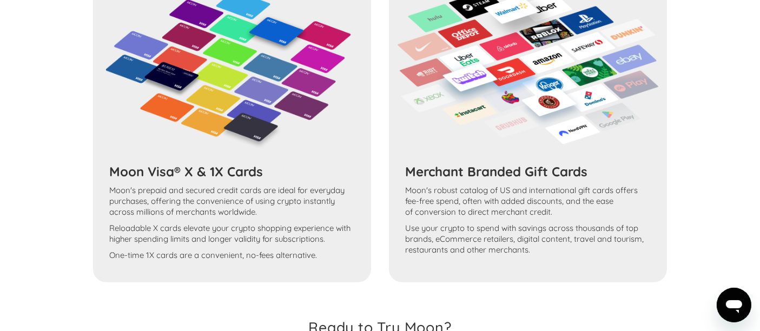
scroll to position [576, 0]
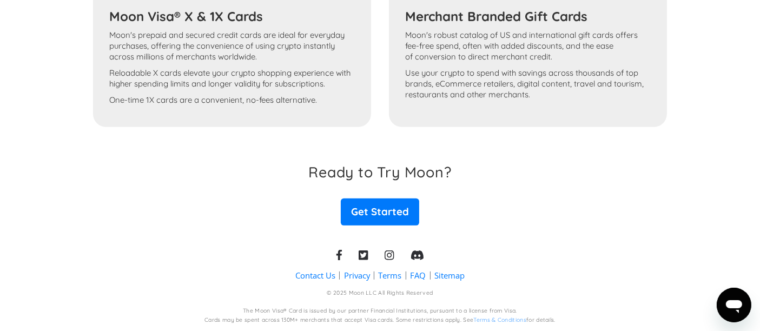
click at [445, 45] on p "Moon's robust catalog of US and international gift cards offers fee-free spend,…" at bounding box center [528, 46] width 246 height 32
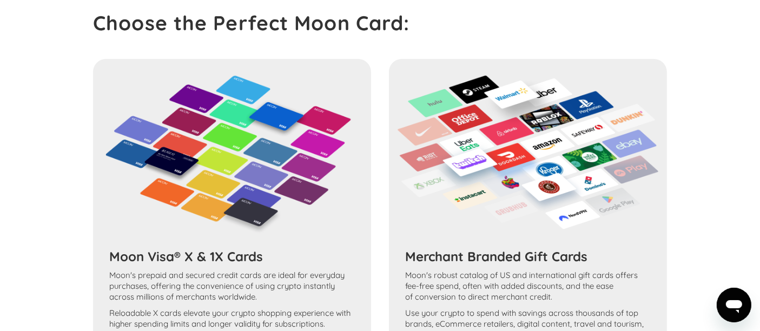
click at [483, 98] on img at bounding box center [528, 152] width 262 height 154
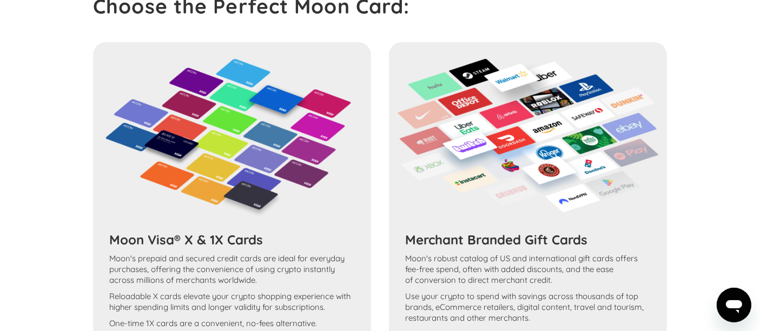
scroll to position [541, 0]
